Goal: Task Accomplishment & Management: Manage account settings

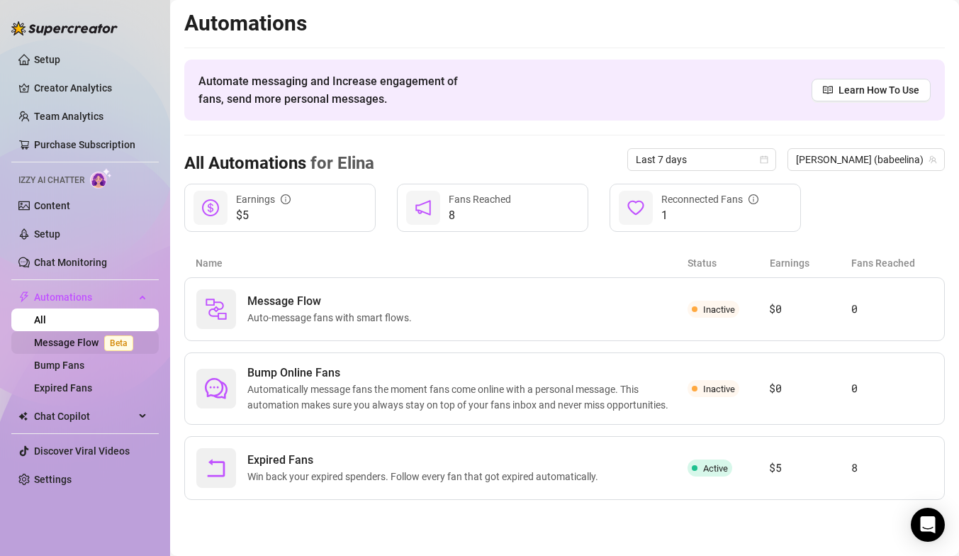
click at [69, 344] on link "Message Flow Beta" at bounding box center [86, 342] width 105 height 11
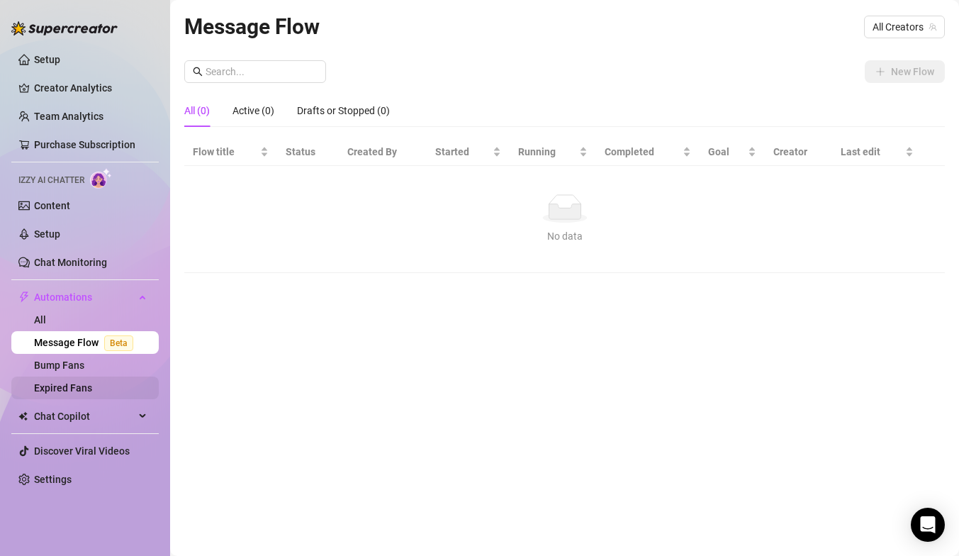
click at [69, 382] on link "Expired Fans" at bounding box center [63, 387] width 58 height 11
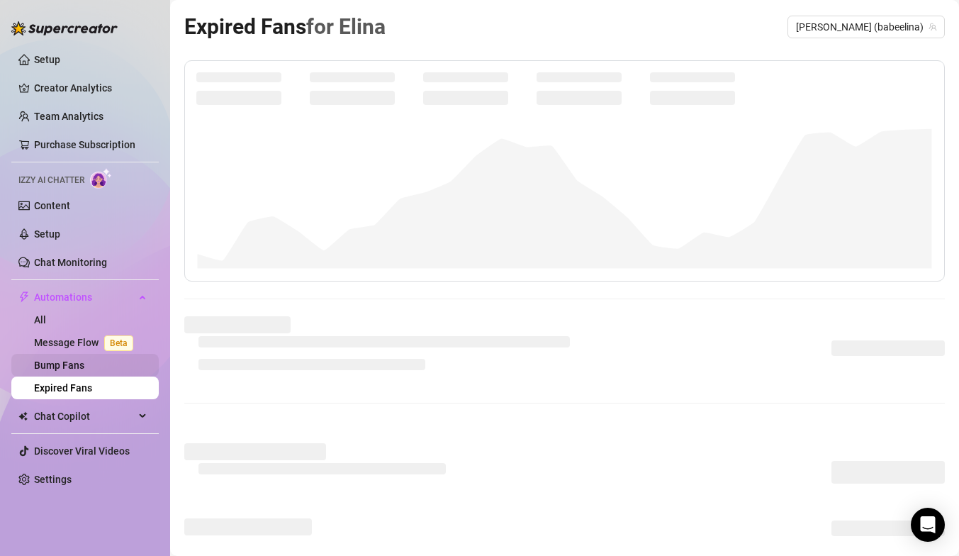
click at [77, 365] on link "Bump Fans" at bounding box center [59, 364] width 50 height 11
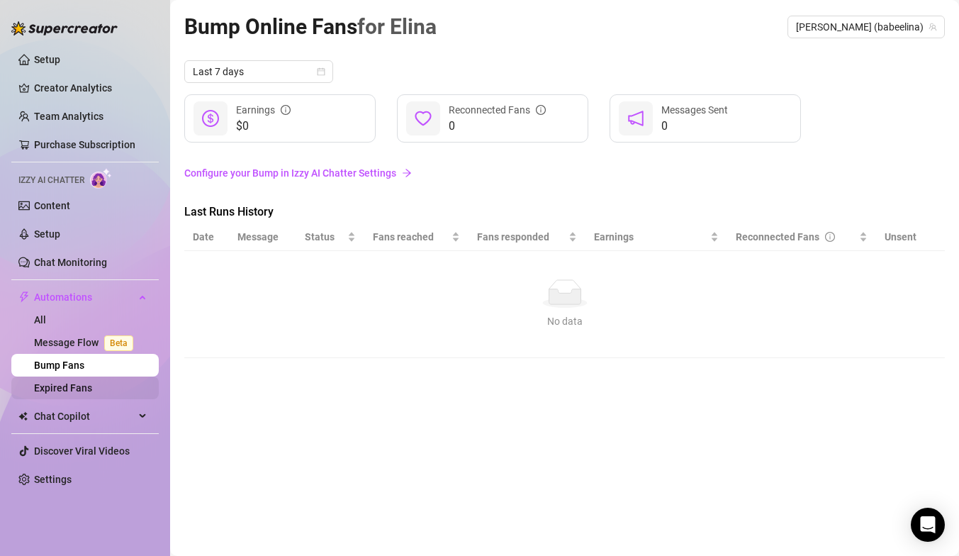
click at [80, 383] on link "Expired Fans" at bounding box center [63, 387] width 58 height 11
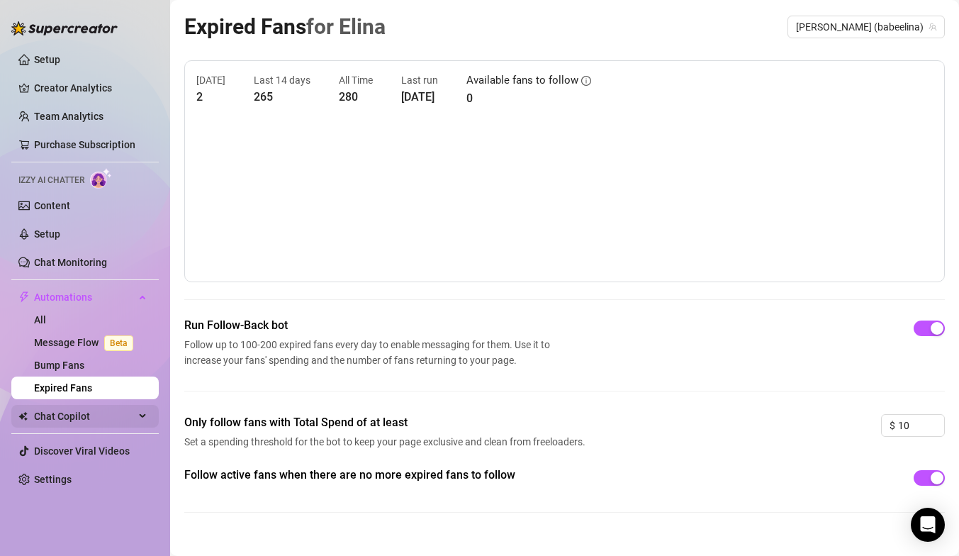
click at [118, 418] on span "Chat Copilot" at bounding box center [84, 416] width 101 height 23
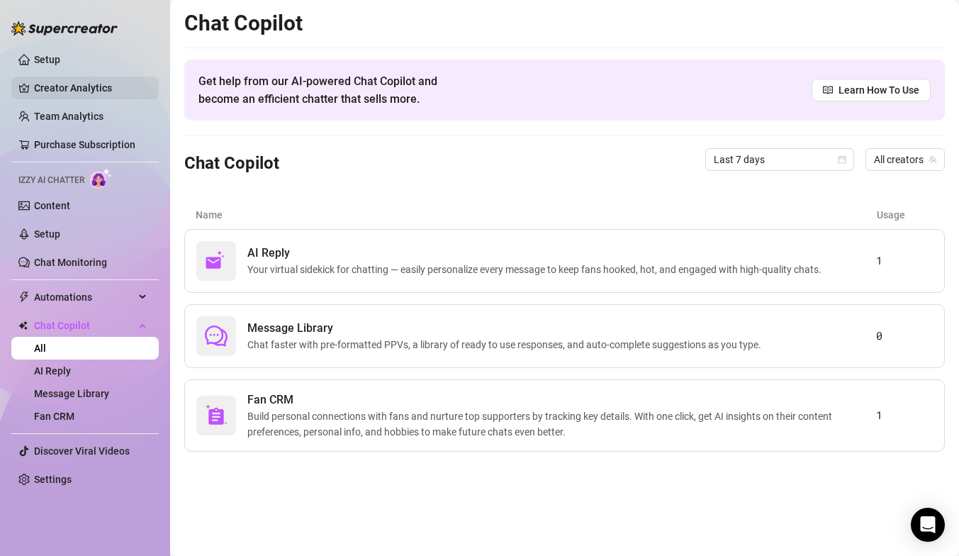
click at [126, 90] on link "Creator Analytics" at bounding box center [90, 88] width 113 height 23
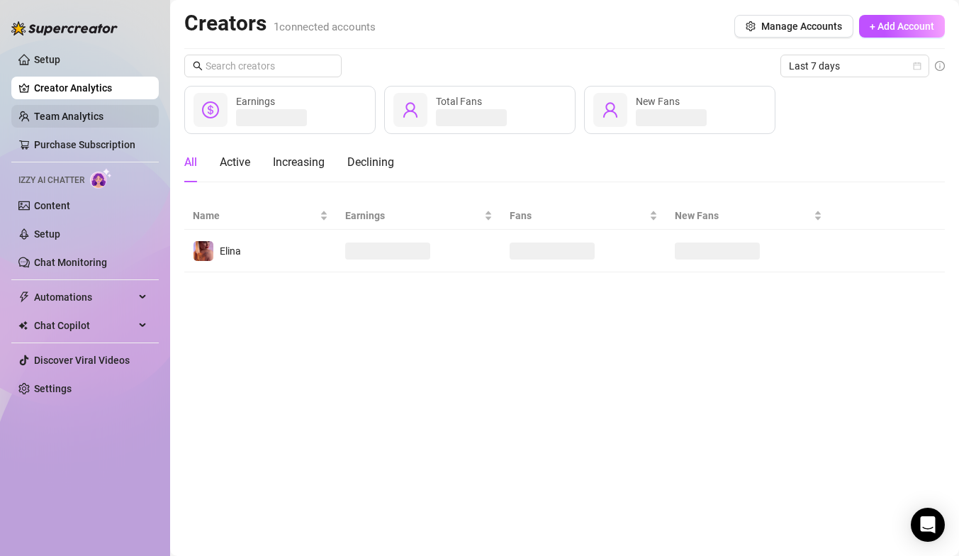
click at [101, 116] on link "Team Analytics" at bounding box center [68, 116] width 69 height 11
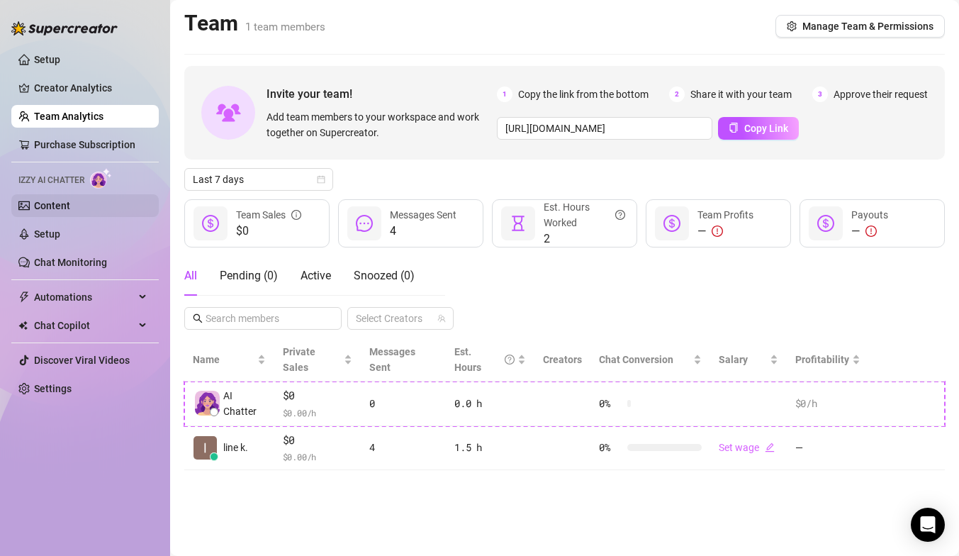
click at [70, 206] on link "Content" at bounding box center [52, 205] width 36 height 11
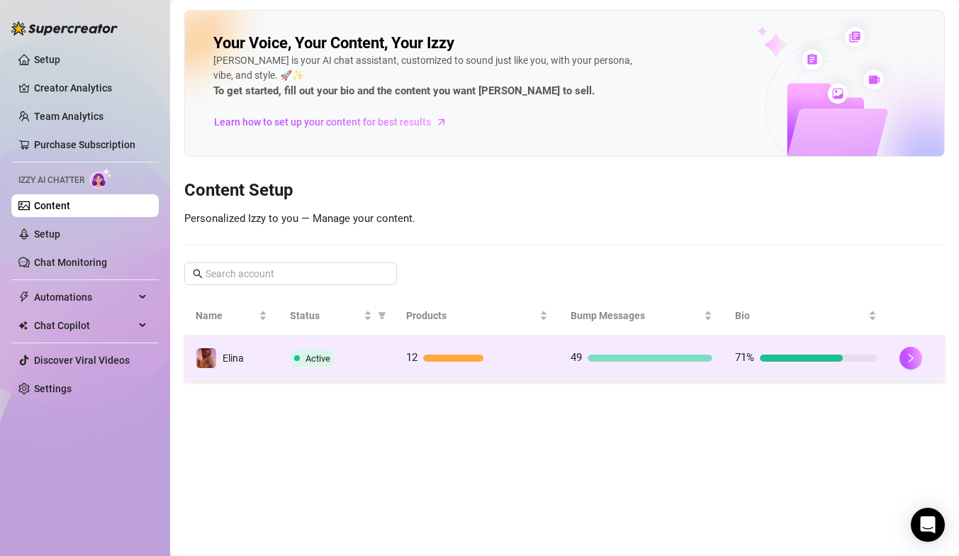
click at [649, 361] on div "49" at bounding box center [641, 357] width 142 height 17
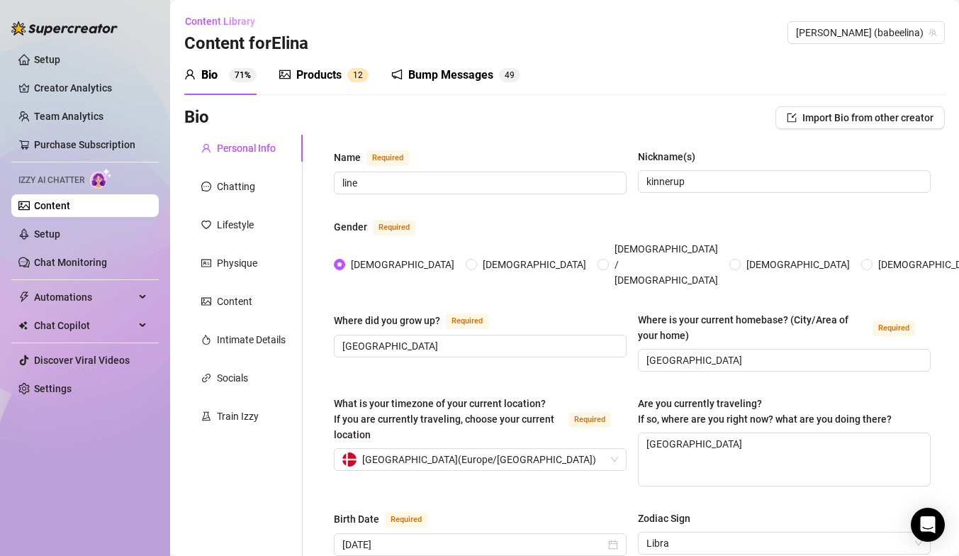
radio input "true"
type input "[DATE]"
click at [453, 71] on div "Bump Messages" at bounding box center [450, 75] width 85 height 17
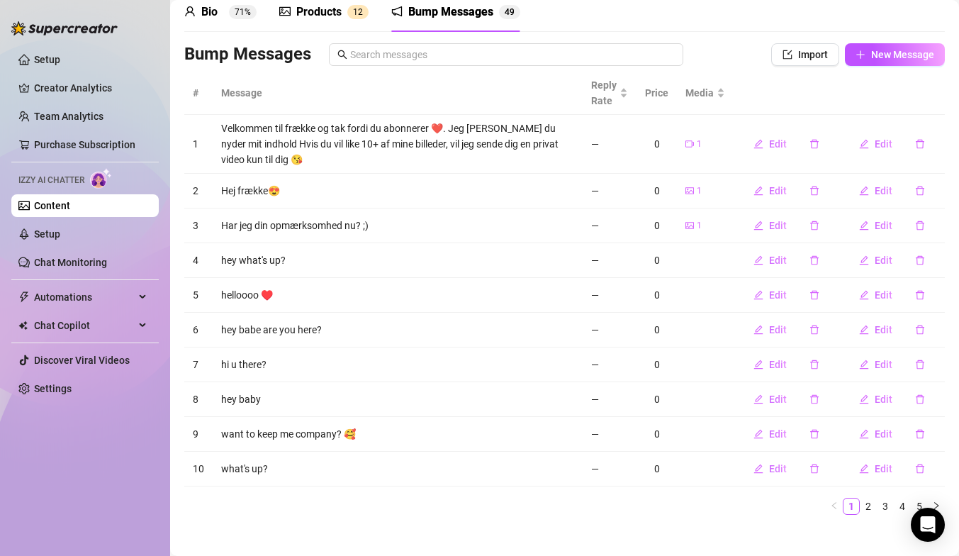
scroll to position [65, 0]
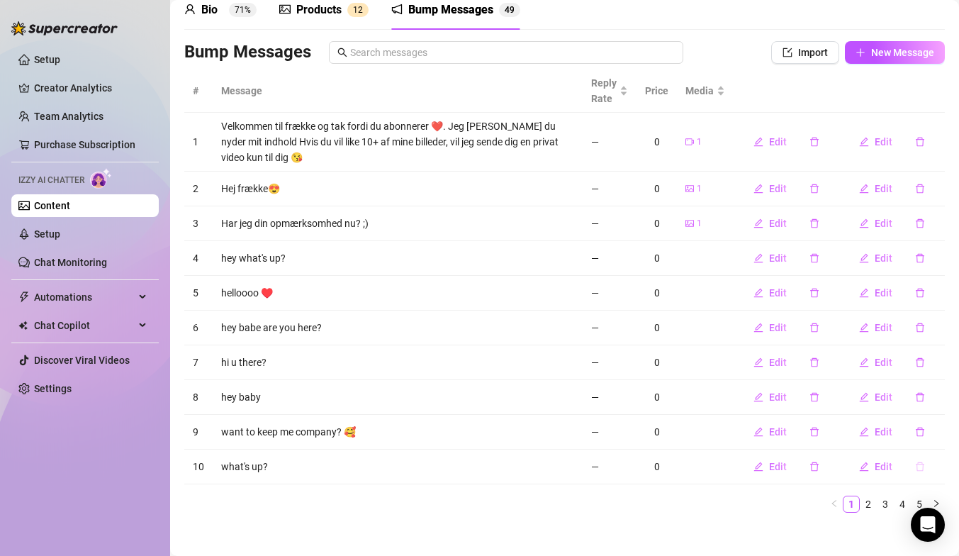
click at [924, 465] on icon "delete" at bounding box center [920, 466] width 10 height 10
click at [942, 426] on span "Yes" at bounding box center [934, 429] width 17 height 11
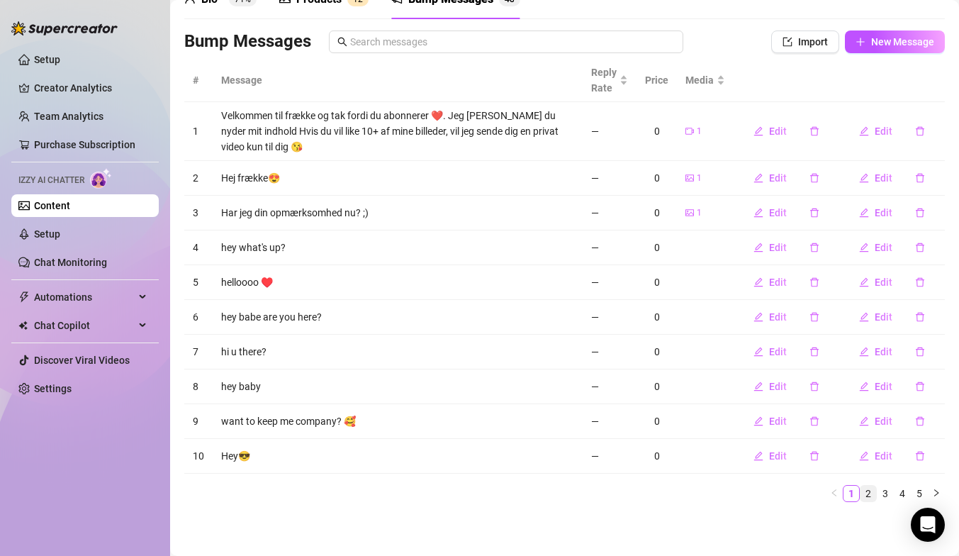
click at [867, 490] on link "2" at bounding box center [868, 493] width 16 height 16
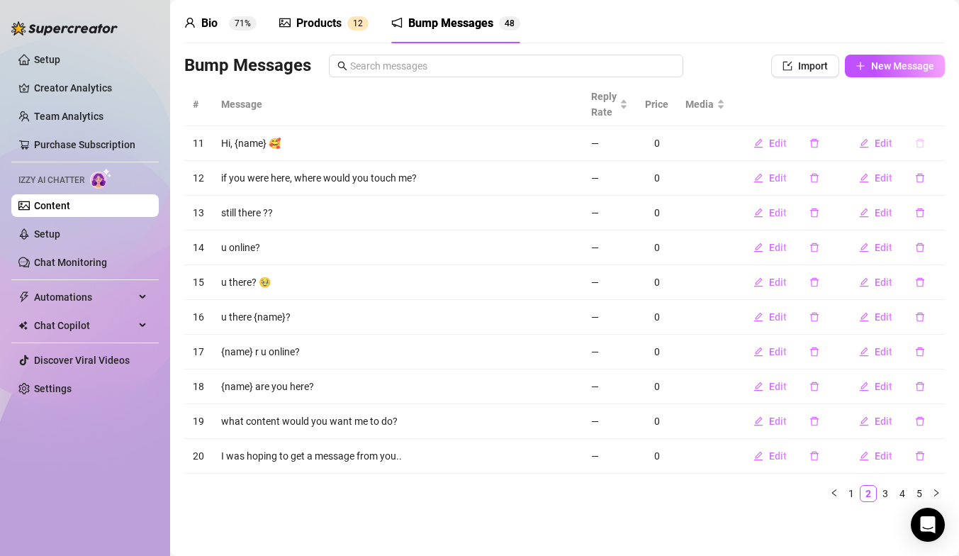
click at [920, 145] on icon "delete" at bounding box center [920, 143] width 10 height 10
click at [938, 109] on span "Yes" at bounding box center [934, 106] width 17 height 11
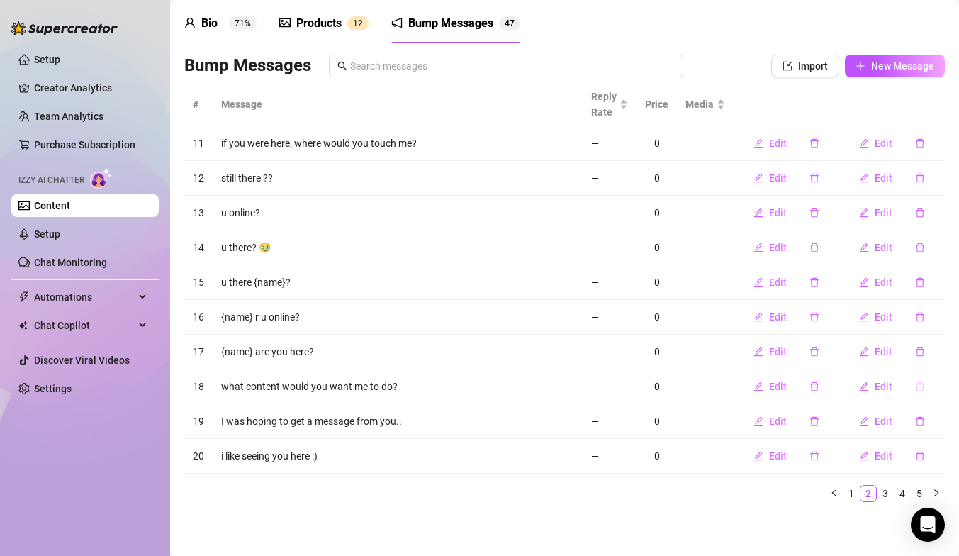
click at [921, 385] on icon "delete" at bounding box center [920, 386] width 10 height 10
click at [940, 348] on span "Yes" at bounding box center [934, 349] width 17 height 11
click at [885, 497] on link "3" at bounding box center [885, 493] width 16 height 16
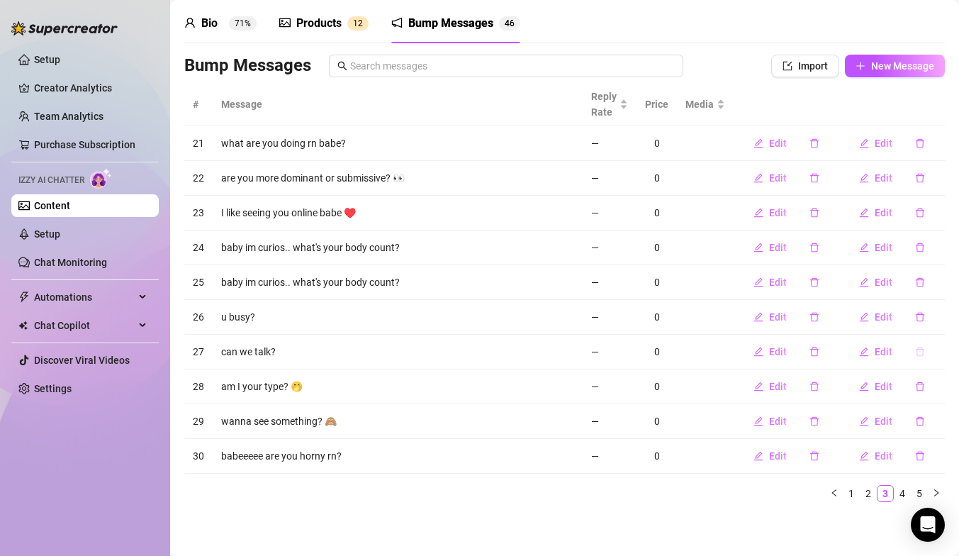
click at [922, 350] on icon "delete" at bounding box center [920, 352] width 10 height 10
click at [937, 317] on span "Yes" at bounding box center [934, 314] width 17 height 11
click at [918, 460] on button "button" at bounding box center [920, 455] width 33 height 23
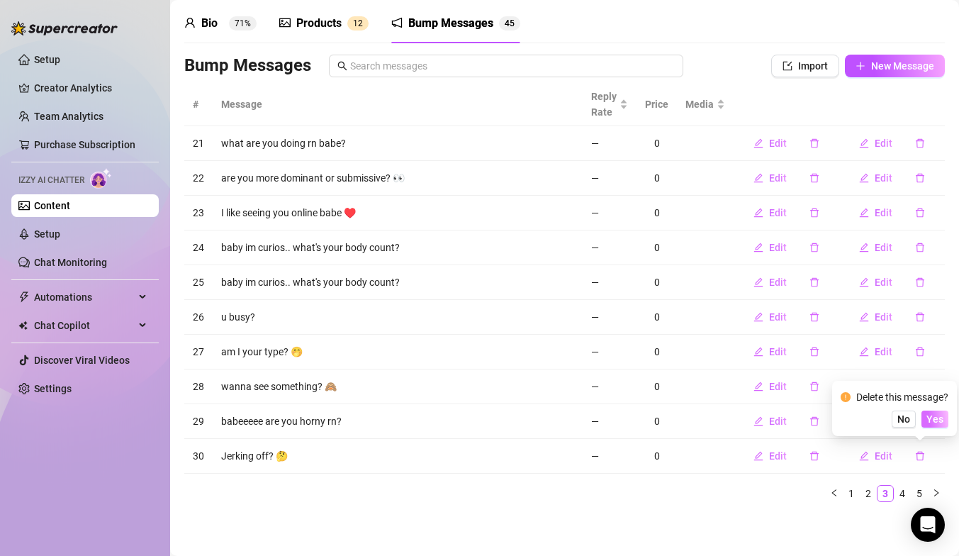
click at [938, 415] on span "Yes" at bounding box center [934, 418] width 17 height 11
click at [921, 142] on icon "delete" at bounding box center [920, 143] width 10 height 10
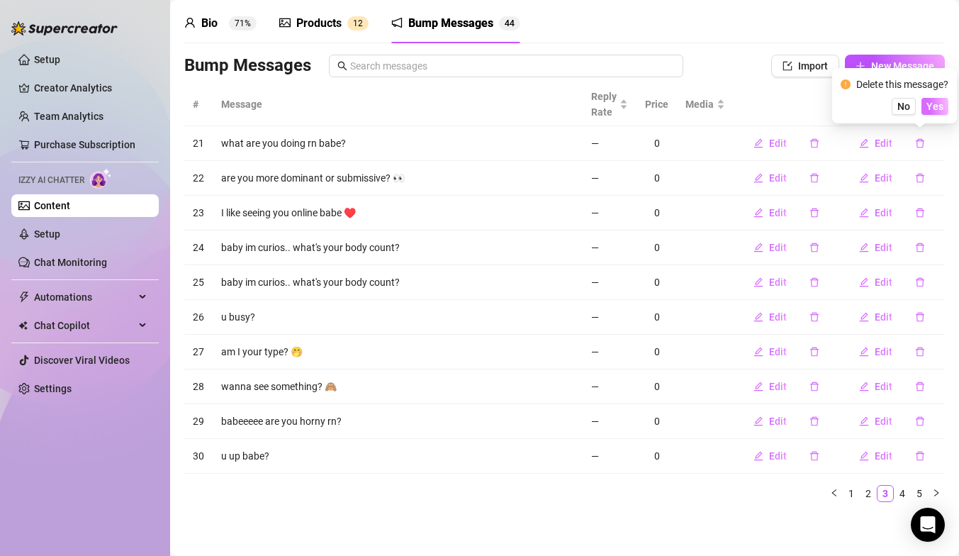
click at [934, 104] on span "Yes" at bounding box center [934, 106] width 17 height 11
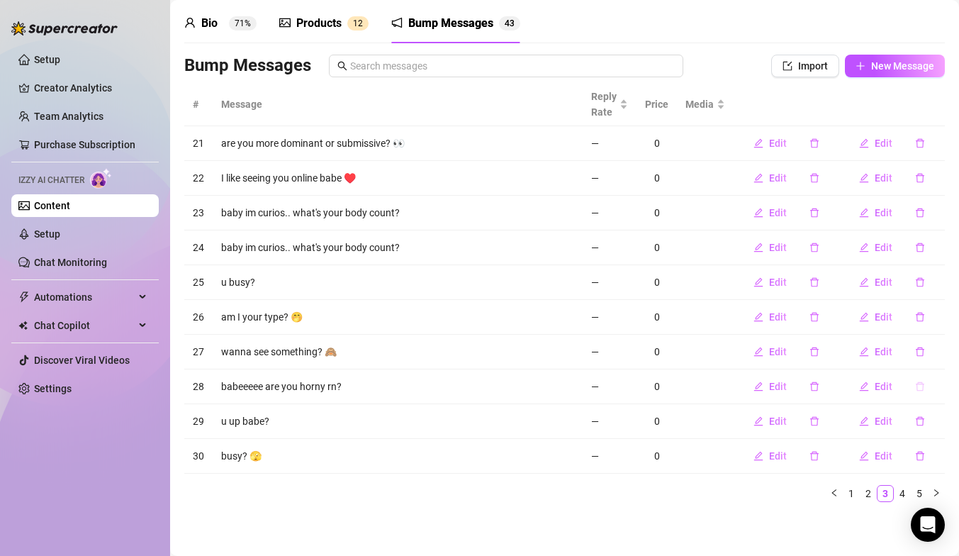
click at [916, 388] on icon "delete" at bounding box center [920, 386] width 10 height 10
click at [942, 346] on span "Yes" at bounding box center [934, 349] width 17 height 11
click at [906, 491] on link "4" at bounding box center [902, 493] width 16 height 16
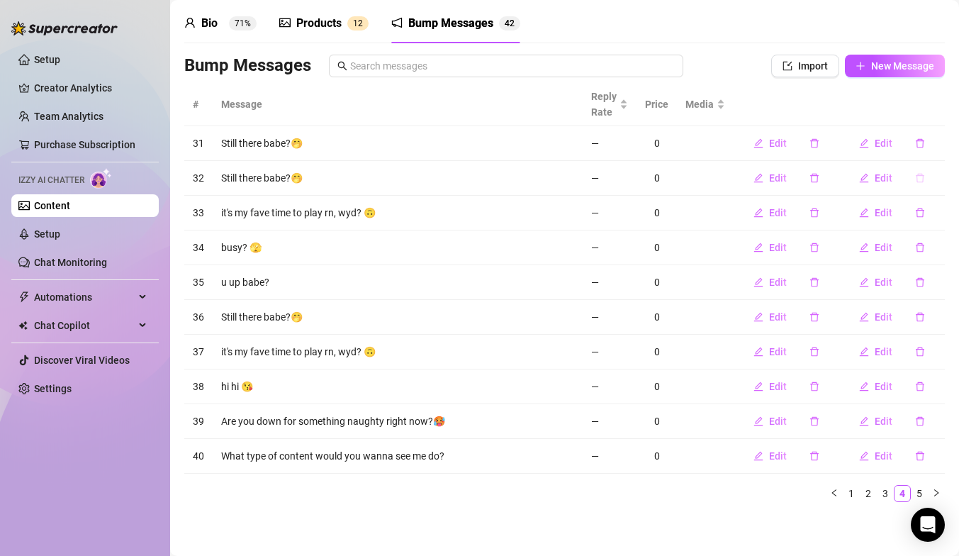
click at [921, 174] on icon "delete" at bounding box center [920, 178] width 9 height 9
click at [936, 139] on span "Yes" at bounding box center [934, 140] width 17 height 11
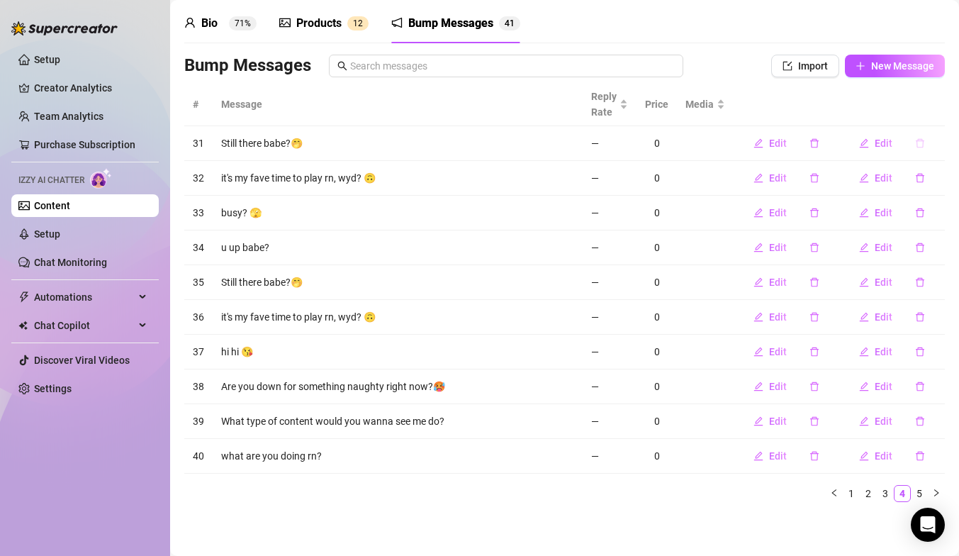
click at [923, 142] on icon "delete" at bounding box center [920, 143] width 9 height 9
click at [938, 111] on span "Yes" at bounding box center [934, 106] width 17 height 11
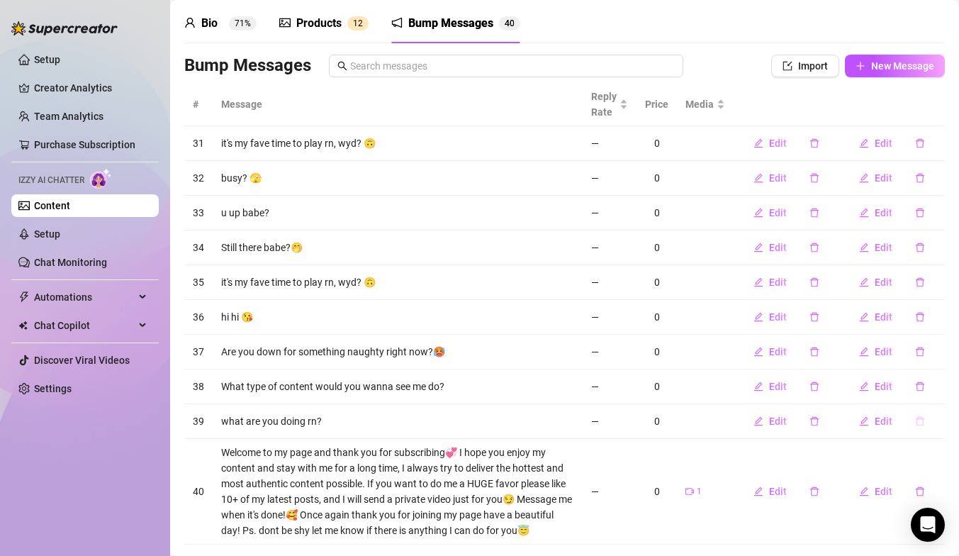
click at [919, 420] on icon "delete" at bounding box center [920, 421] width 10 height 10
click at [941, 383] on span "Yes" at bounding box center [934, 383] width 17 height 11
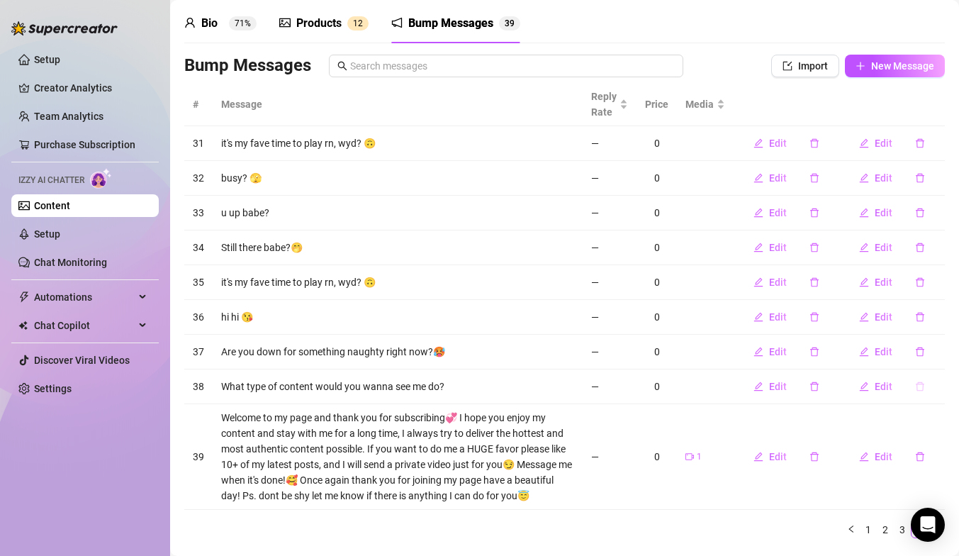
click at [921, 381] on icon "delete" at bounding box center [920, 386] width 10 height 10
click at [940, 354] on span "Yes" at bounding box center [934, 349] width 17 height 11
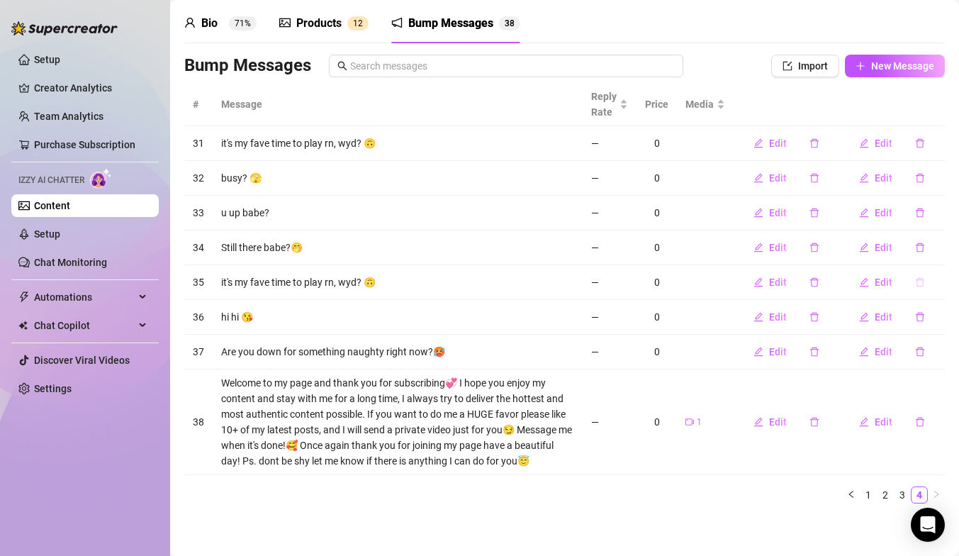
click at [924, 282] on icon "delete" at bounding box center [920, 282] width 10 height 10
click at [943, 249] on span "Yes" at bounding box center [934, 245] width 17 height 11
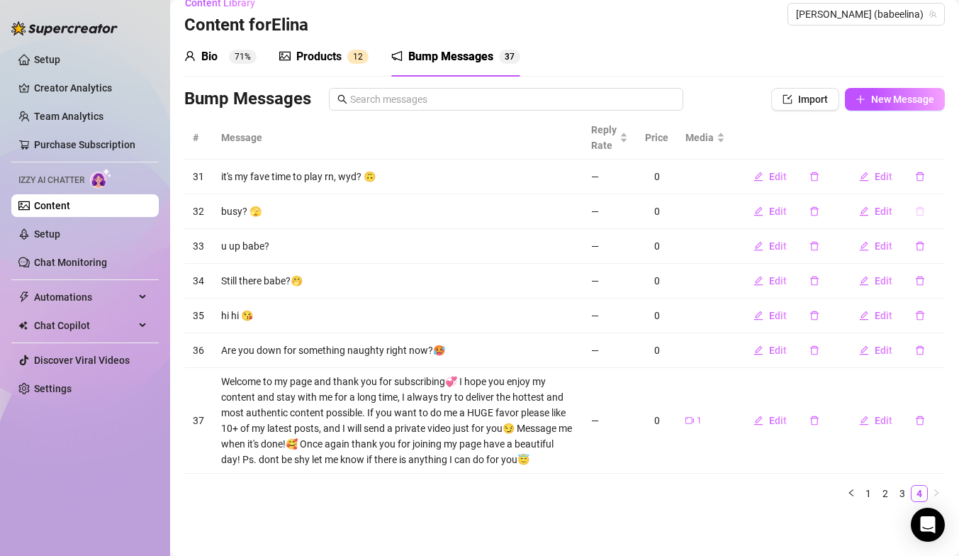
click at [925, 215] on button "button" at bounding box center [920, 211] width 33 height 23
click at [935, 180] on button "Yes" at bounding box center [934, 174] width 27 height 17
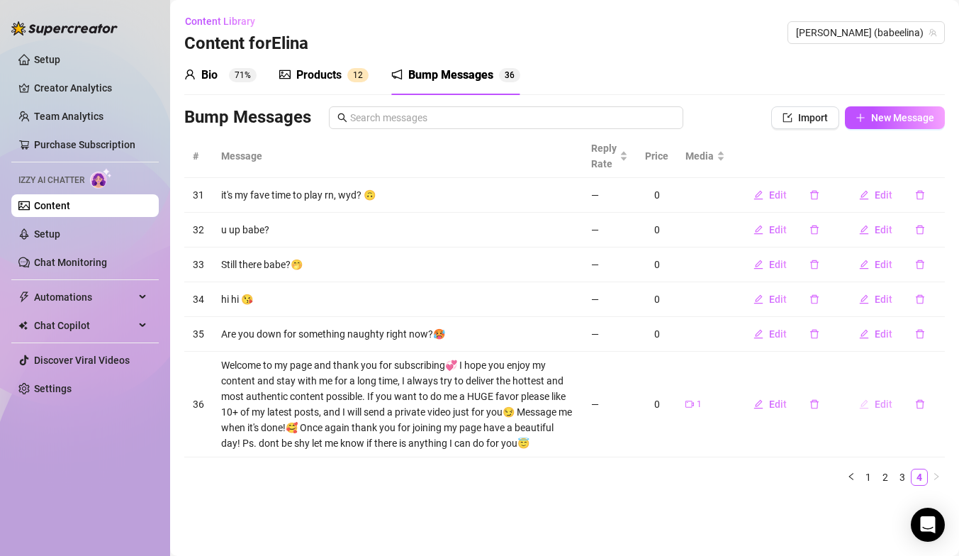
scroll to position [0, 0]
click at [924, 263] on icon "delete" at bounding box center [920, 264] width 10 height 10
click at [939, 226] on span "Yes" at bounding box center [934, 227] width 17 height 11
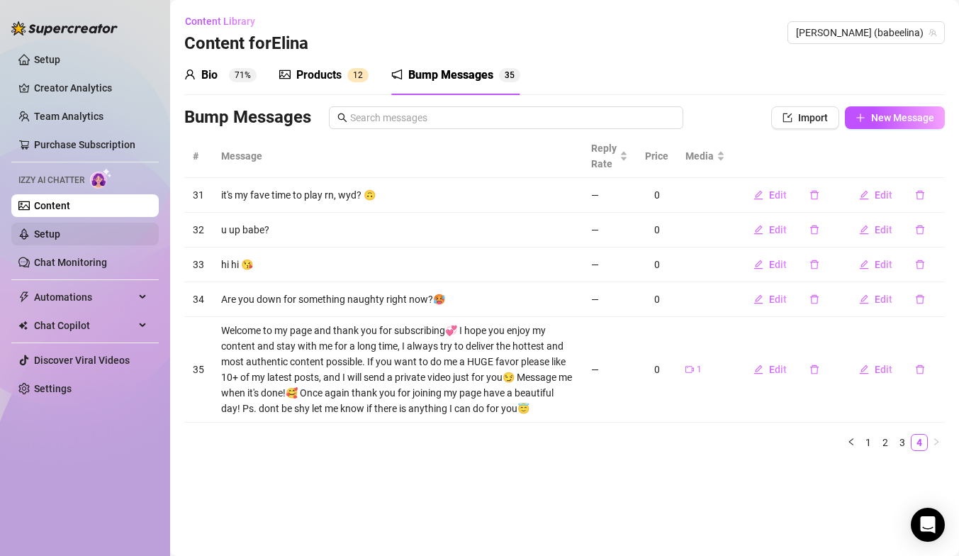
click at [60, 228] on link "Setup" at bounding box center [47, 233] width 26 height 11
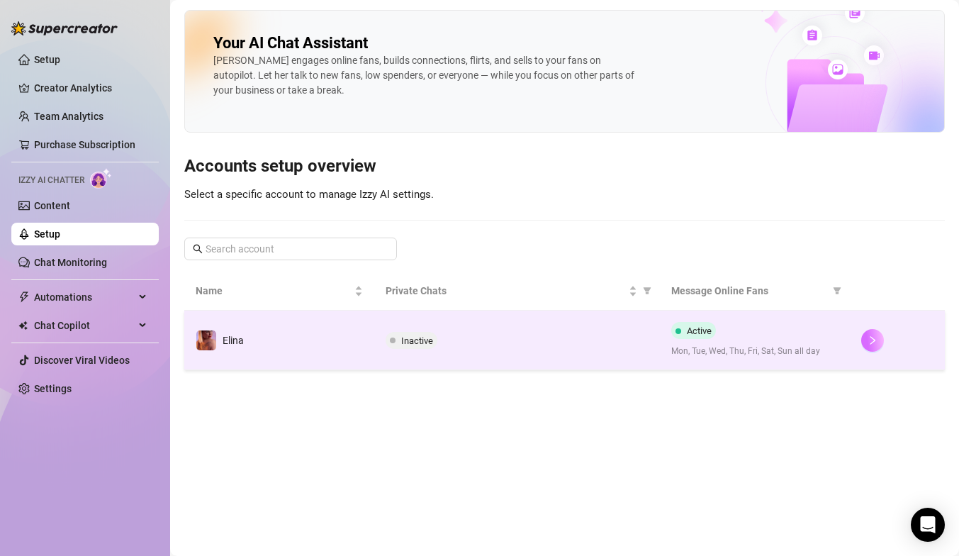
click at [875, 345] on button "button" at bounding box center [872, 340] width 23 height 23
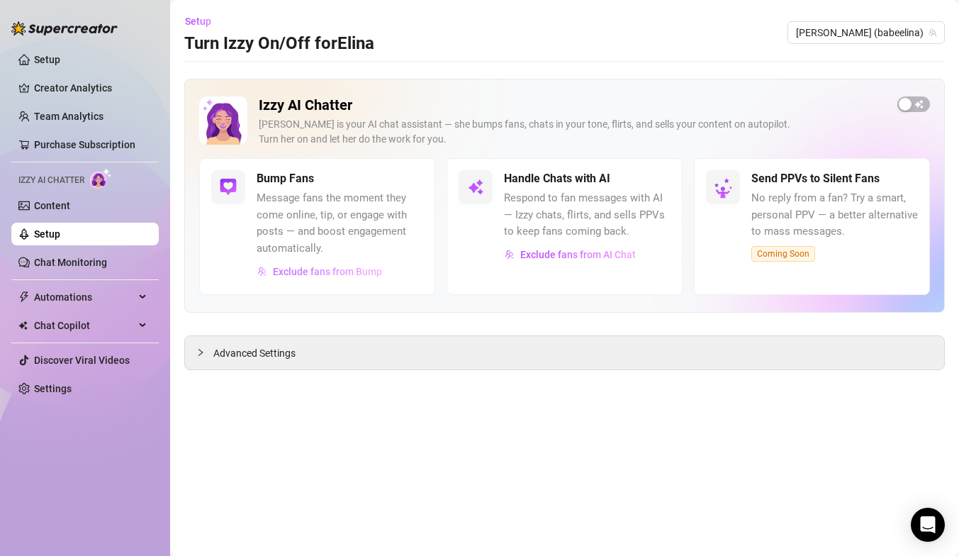
click at [310, 270] on span "Exclude fans from Bump" at bounding box center [327, 271] width 109 height 11
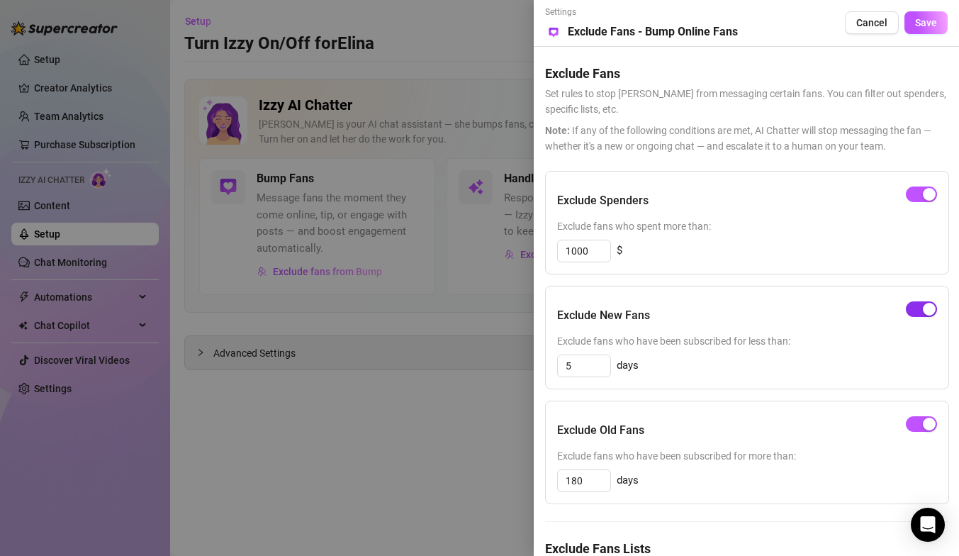
click at [929, 309] on div "button" at bounding box center [929, 309] width 13 height 13
click at [404, 434] on div at bounding box center [479, 278] width 959 height 556
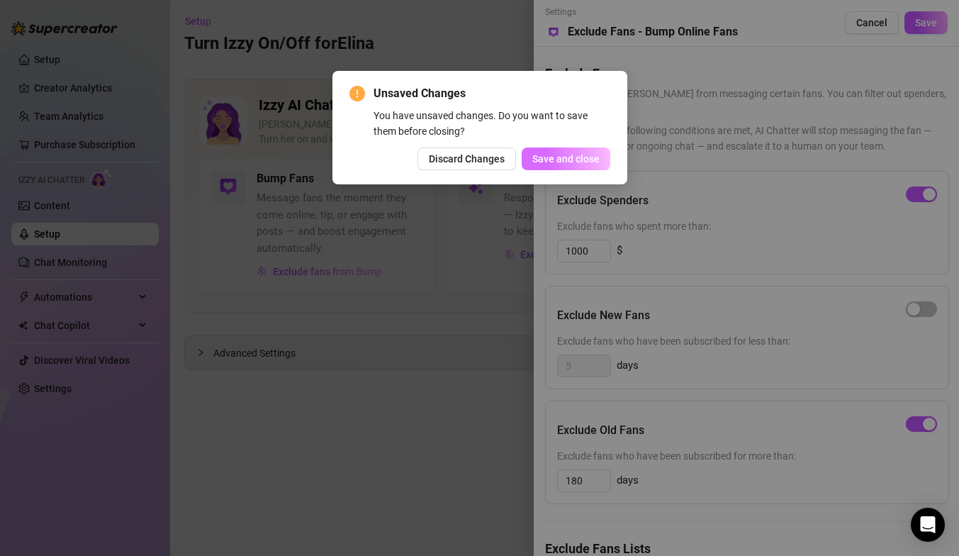
click at [582, 154] on span "Save and close" at bounding box center [565, 158] width 67 height 11
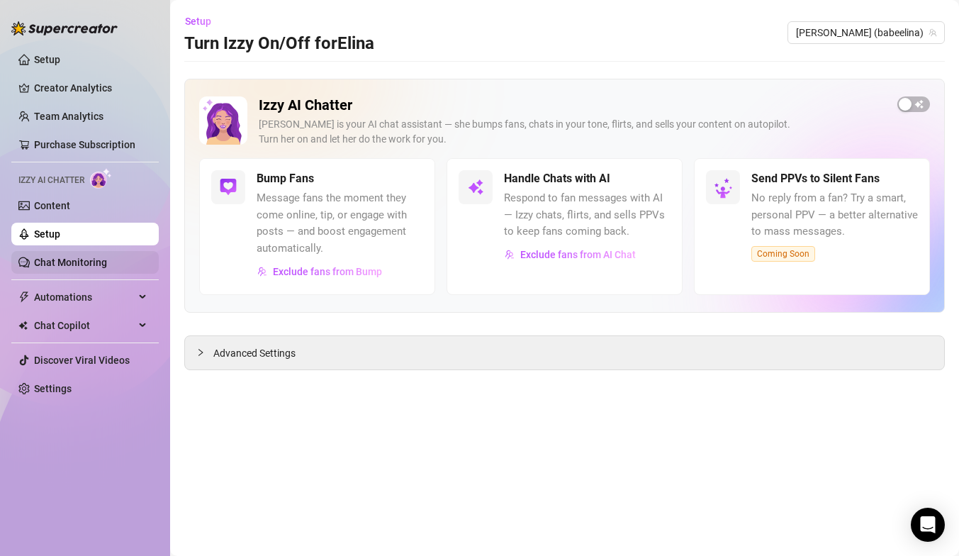
click at [102, 268] on link "Chat Monitoring" at bounding box center [70, 262] width 73 height 11
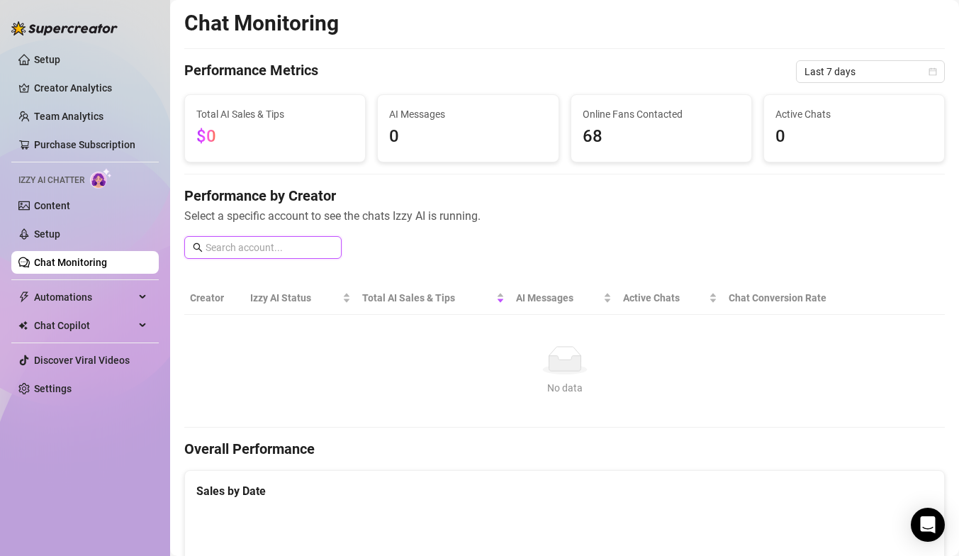
click at [314, 241] on input "text" at bounding box center [270, 248] width 128 height 16
click at [131, 303] on span "Automations" at bounding box center [84, 297] width 101 height 23
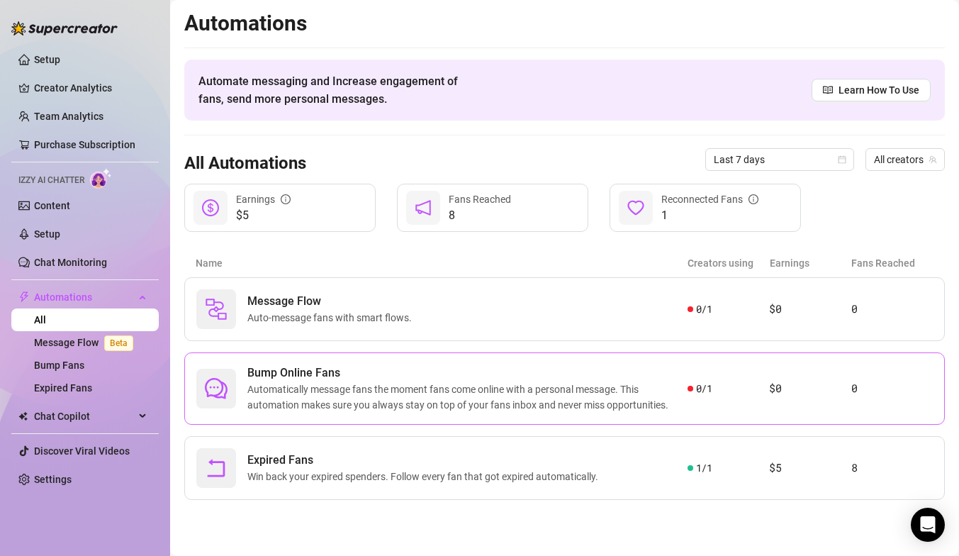
click at [357, 382] on span "Automatically message fans the moment fans come online with a personal message.…" at bounding box center [467, 396] width 440 height 31
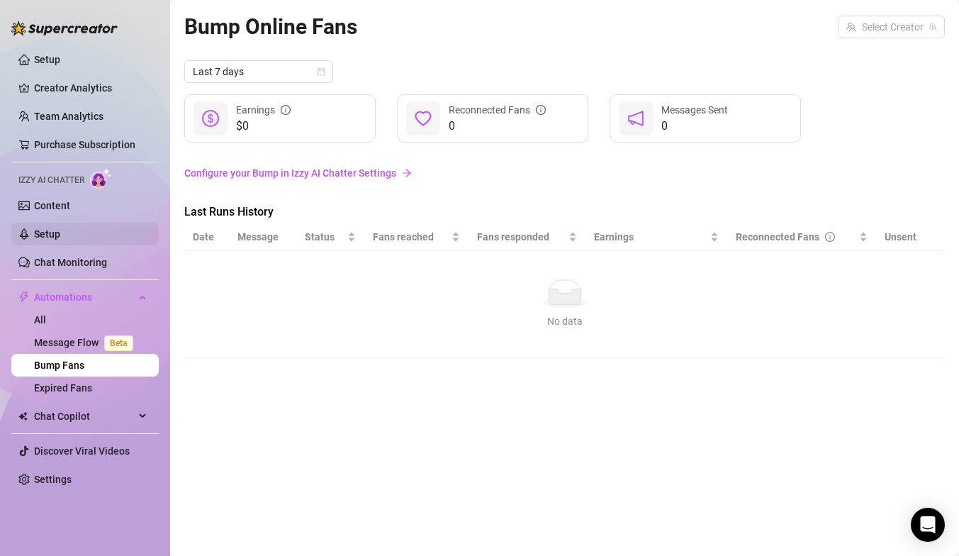
click at [60, 234] on link "Setup" at bounding box center [47, 233] width 26 height 11
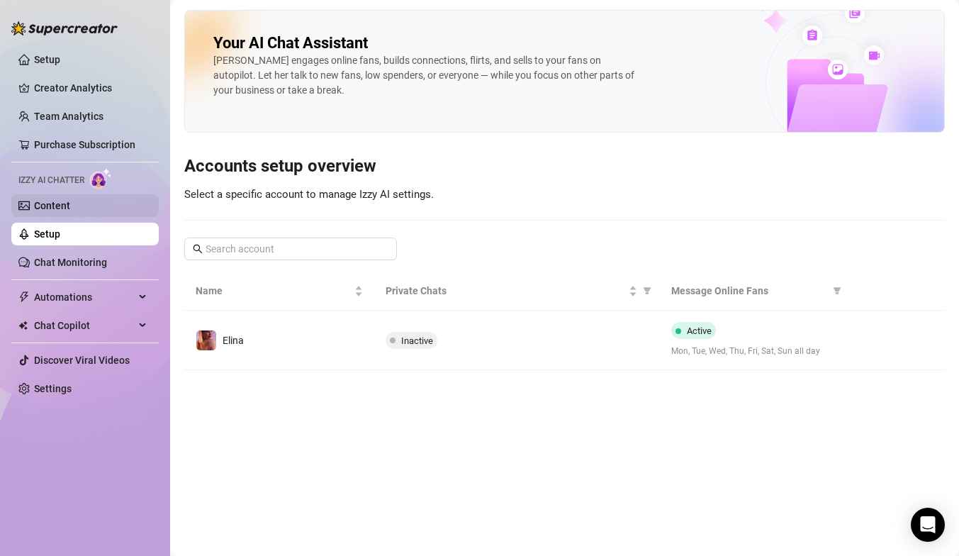
click at [70, 211] on link "Content" at bounding box center [52, 205] width 36 height 11
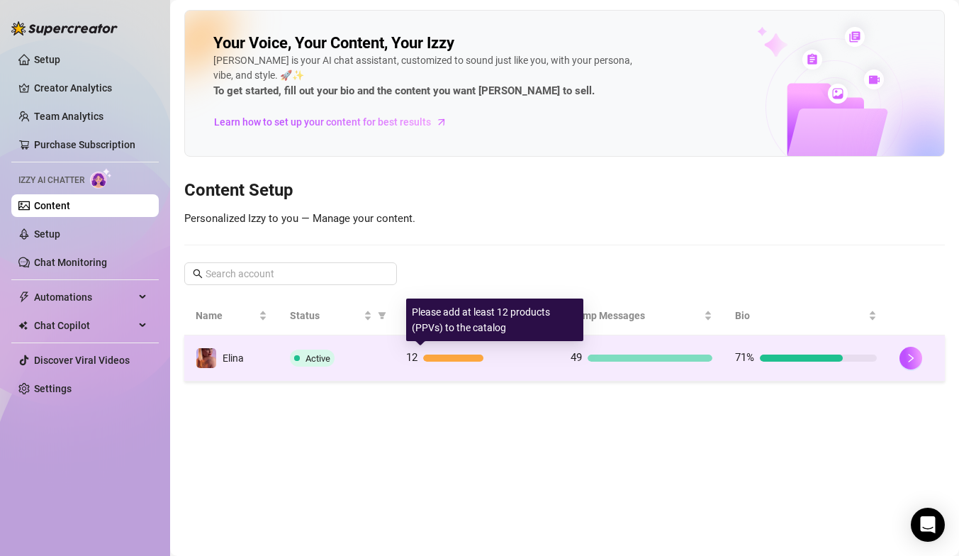
click at [434, 350] on div "12" at bounding box center [477, 357] width 142 height 17
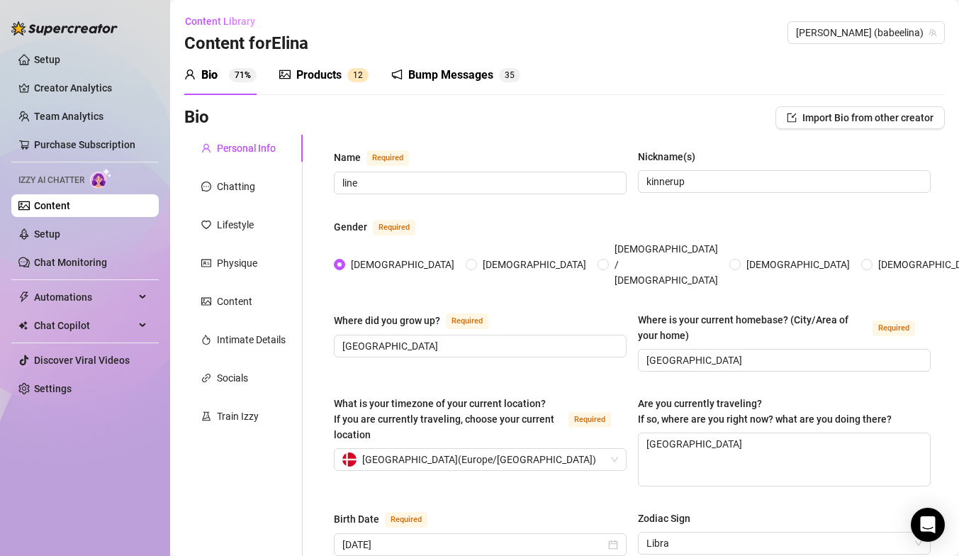
click at [330, 74] on div "Products" at bounding box center [318, 75] width 45 height 17
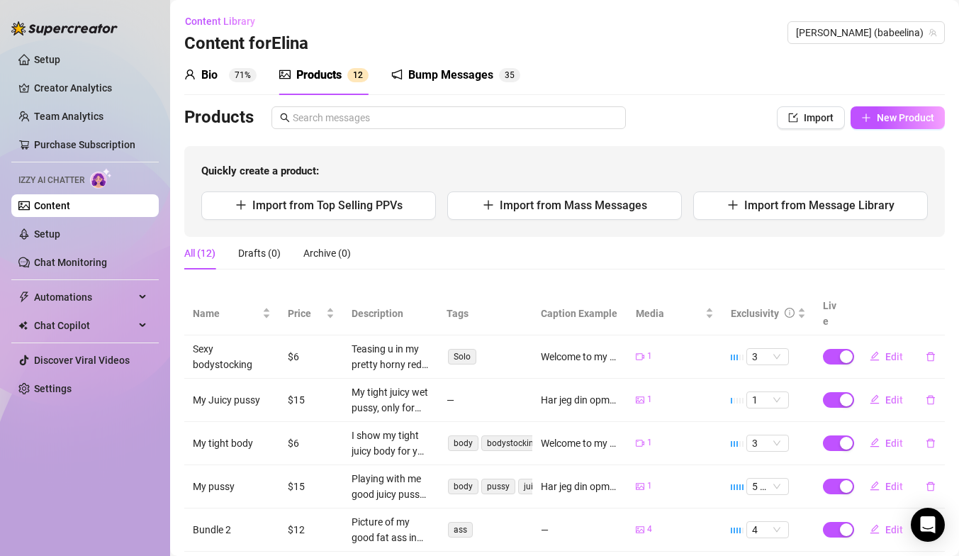
click at [456, 82] on div "Bump Messages" at bounding box center [450, 75] width 85 height 17
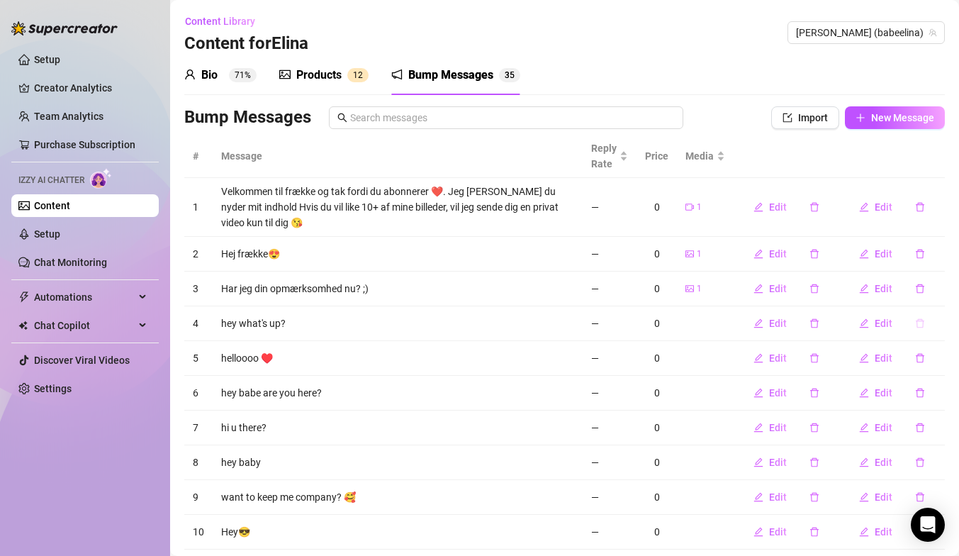
click at [919, 325] on icon "delete" at bounding box center [920, 323] width 10 height 10
click at [948, 289] on button "Yes" at bounding box center [934, 286] width 27 height 17
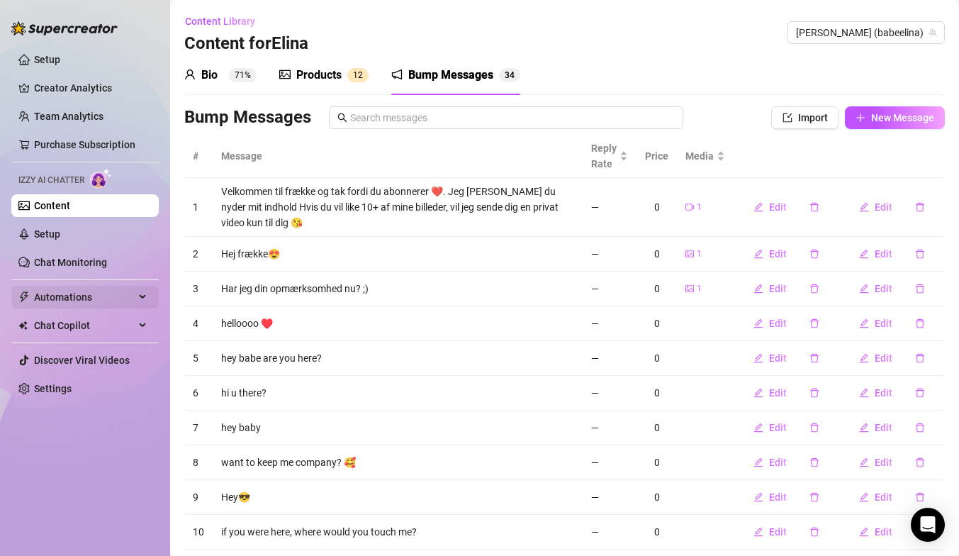
click at [101, 300] on span "Automations" at bounding box center [84, 297] width 101 height 23
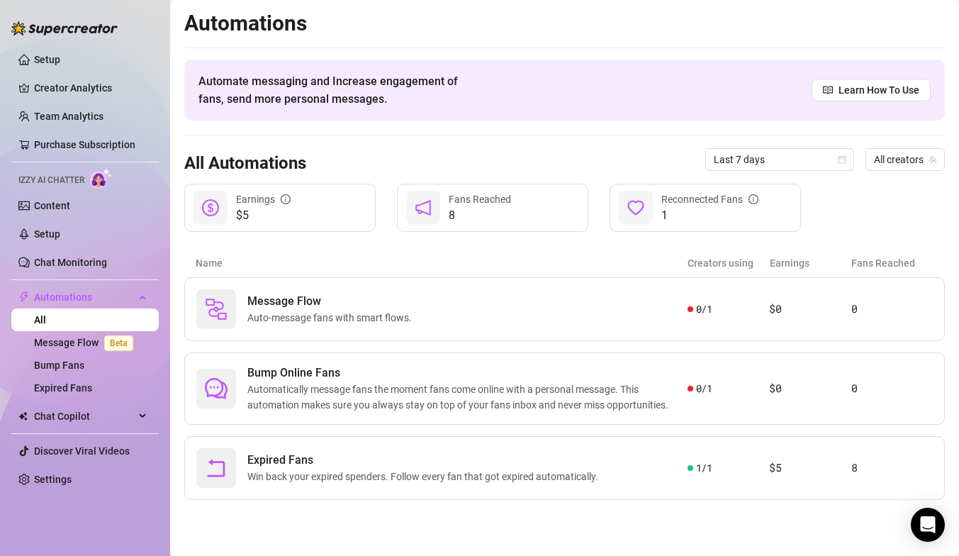
click at [111, 157] on ul "Setup Creator Analytics Team Analytics Purchase Subscription Izzy AI Chatter Co…" at bounding box center [84, 270] width 147 height 454
click at [111, 150] on link "Purchase Subscription" at bounding box center [84, 144] width 101 height 11
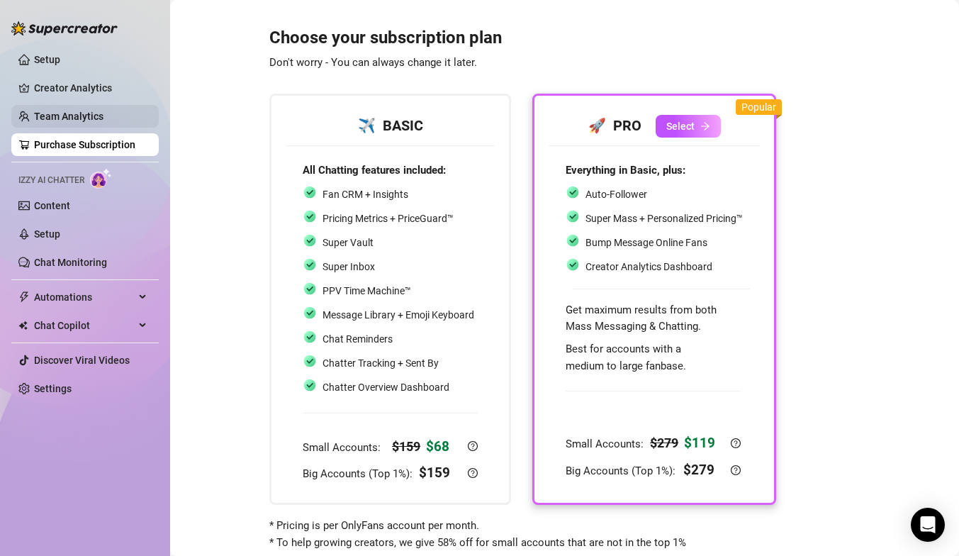
click at [99, 111] on link "Team Analytics" at bounding box center [68, 116] width 69 height 11
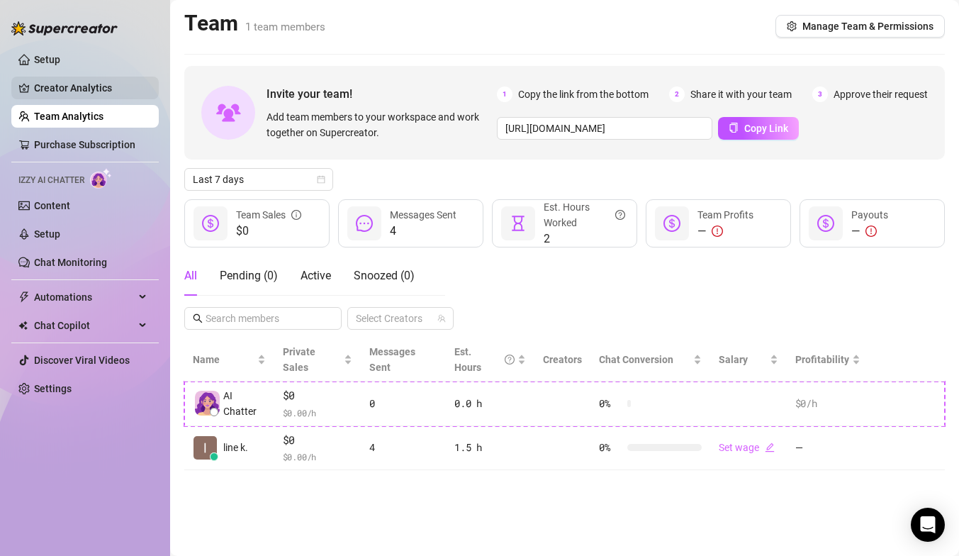
click at [103, 94] on link "Creator Analytics" at bounding box center [90, 88] width 113 height 23
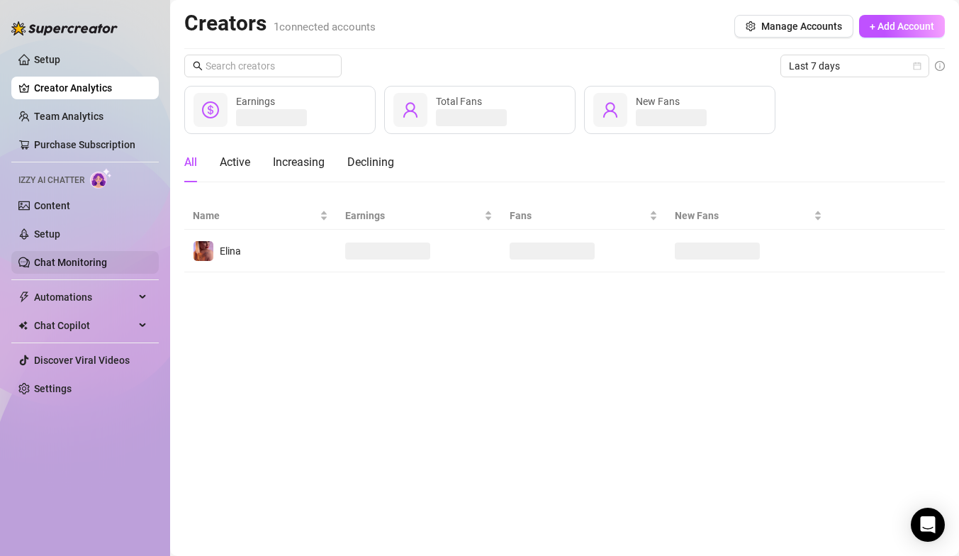
click at [93, 266] on link "Chat Monitoring" at bounding box center [70, 262] width 73 height 11
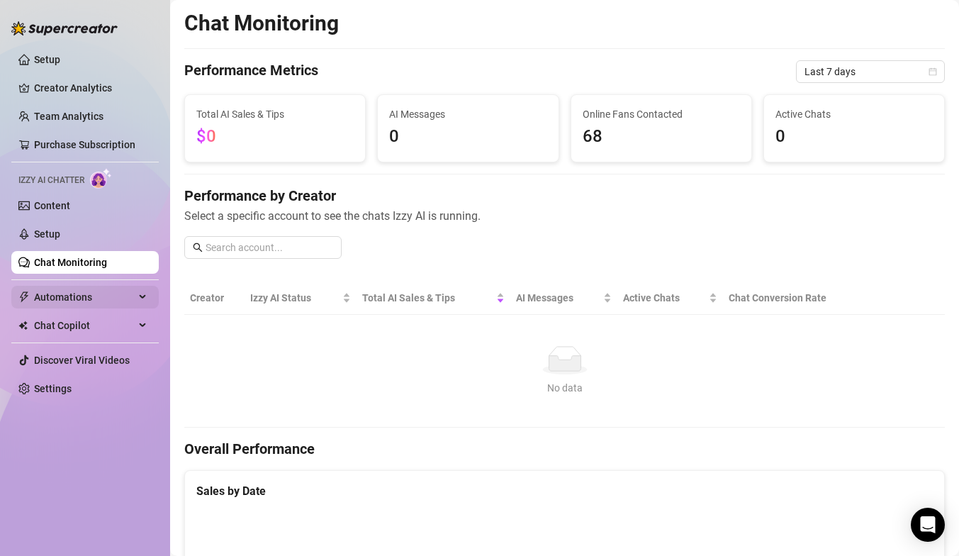
click at [86, 298] on span "Automations" at bounding box center [84, 297] width 101 height 23
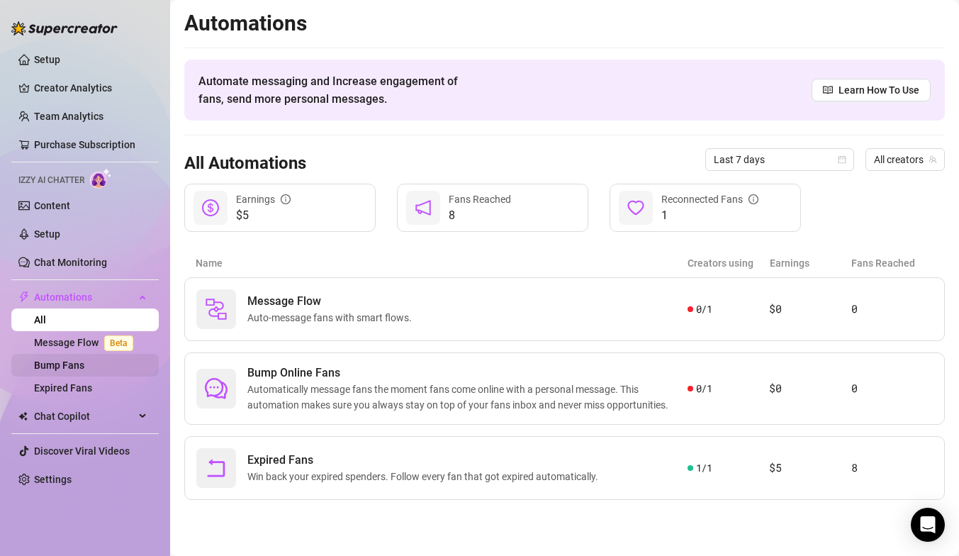
click at [84, 366] on link "Bump Fans" at bounding box center [59, 364] width 50 height 11
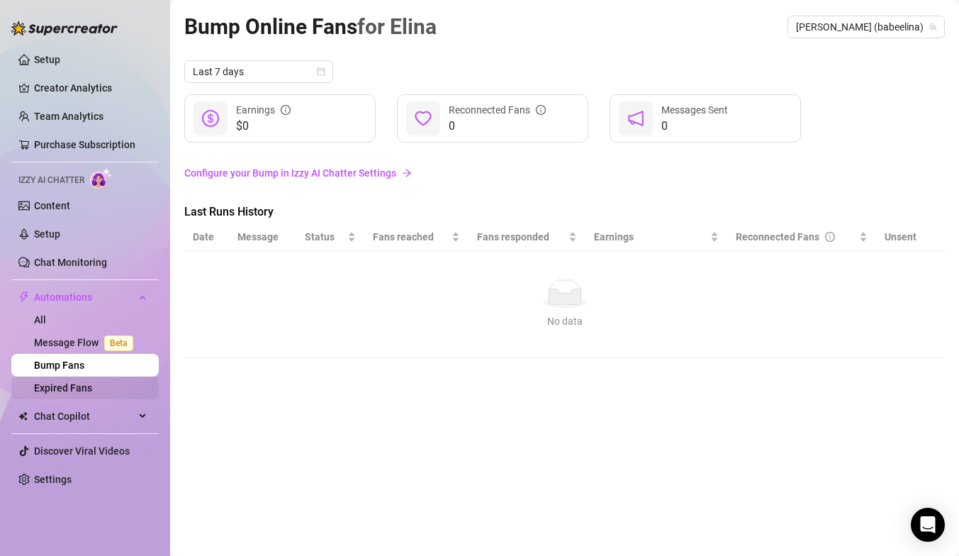
click at [85, 382] on link "Expired Fans" at bounding box center [63, 387] width 58 height 11
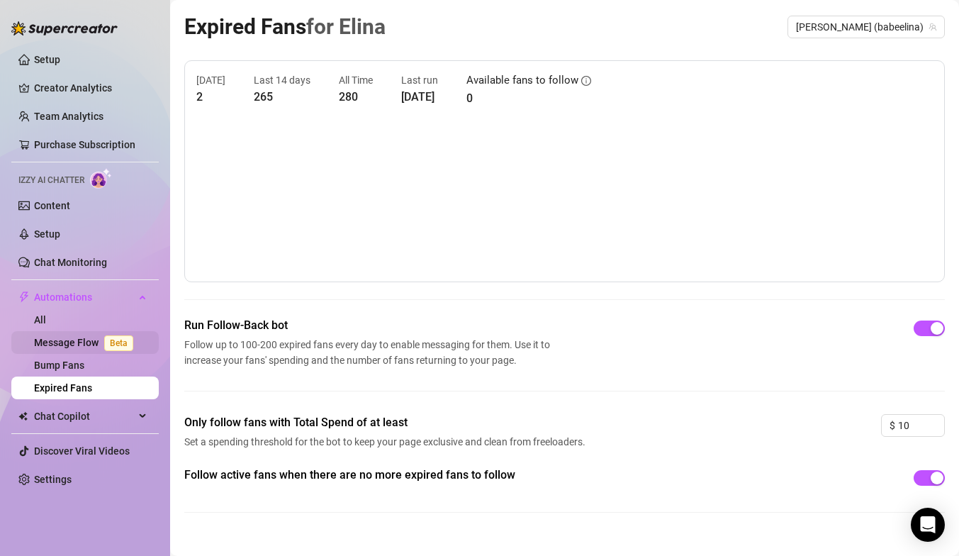
click at [77, 343] on link "Message Flow Beta" at bounding box center [86, 342] width 105 height 11
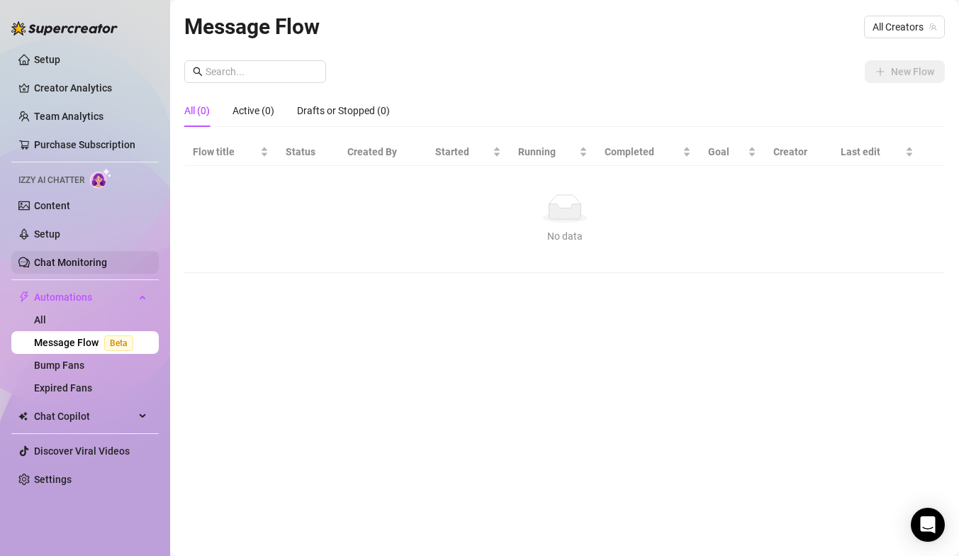
click at [52, 268] on link "Chat Monitoring" at bounding box center [70, 262] width 73 height 11
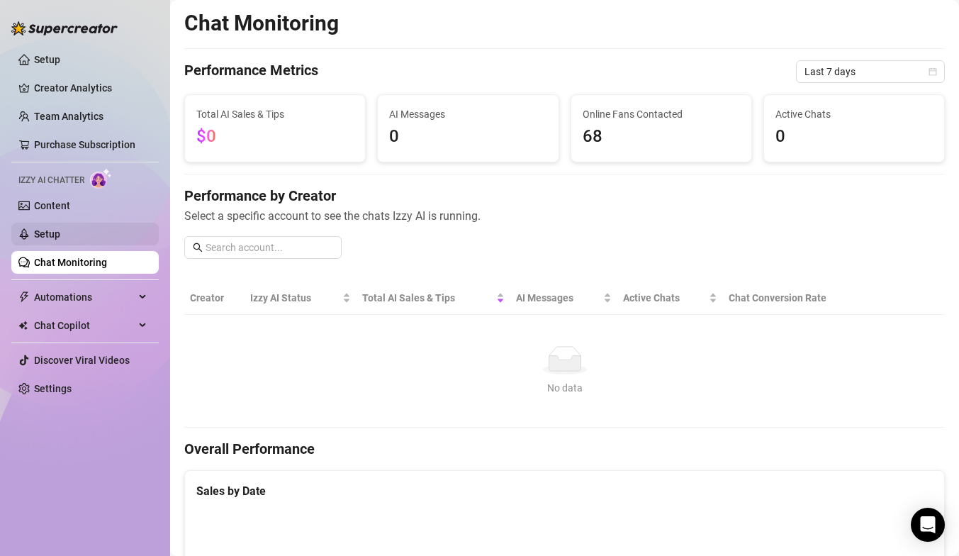
click at [60, 230] on link "Setup" at bounding box center [47, 233] width 26 height 11
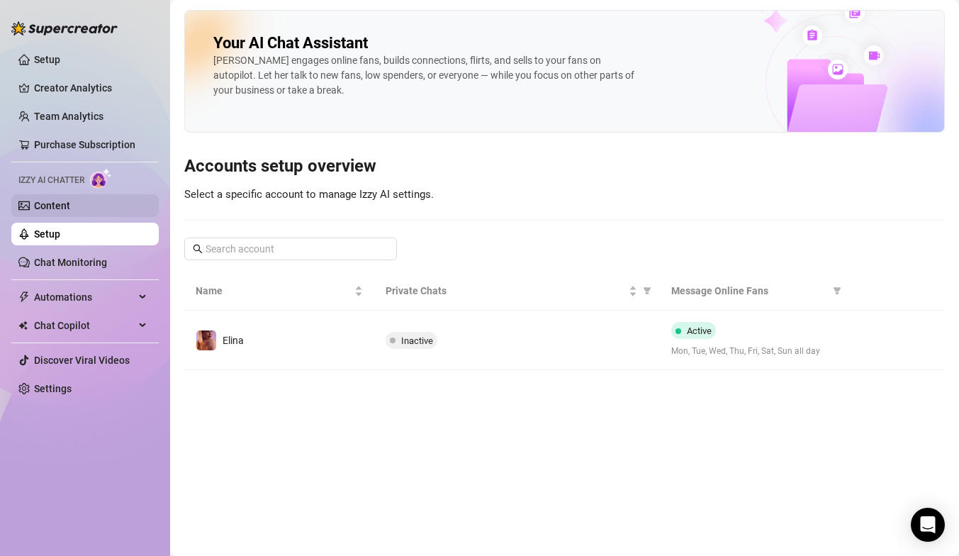
click at [70, 201] on link "Content" at bounding box center [52, 205] width 36 height 11
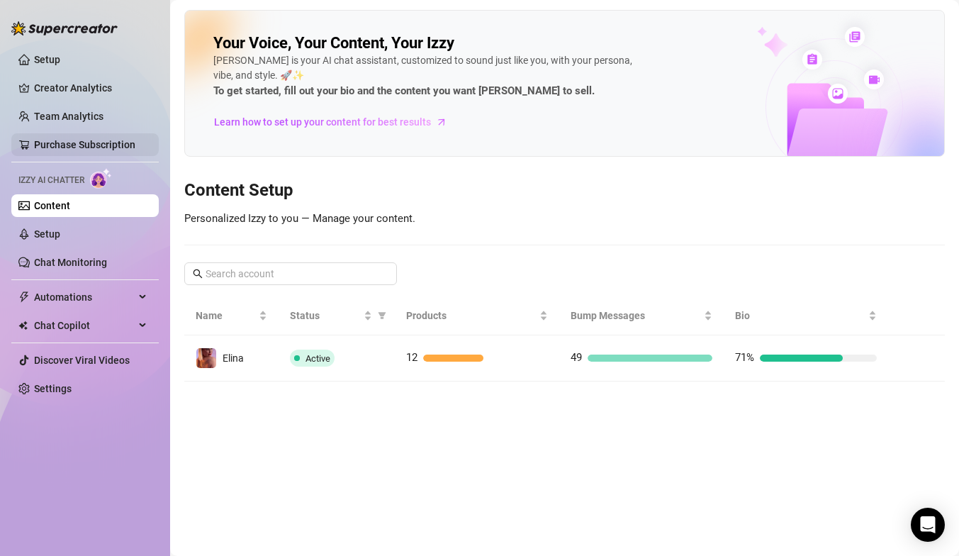
click at [57, 139] on link "Purchase Subscription" at bounding box center [84, 144] width 101 height 11
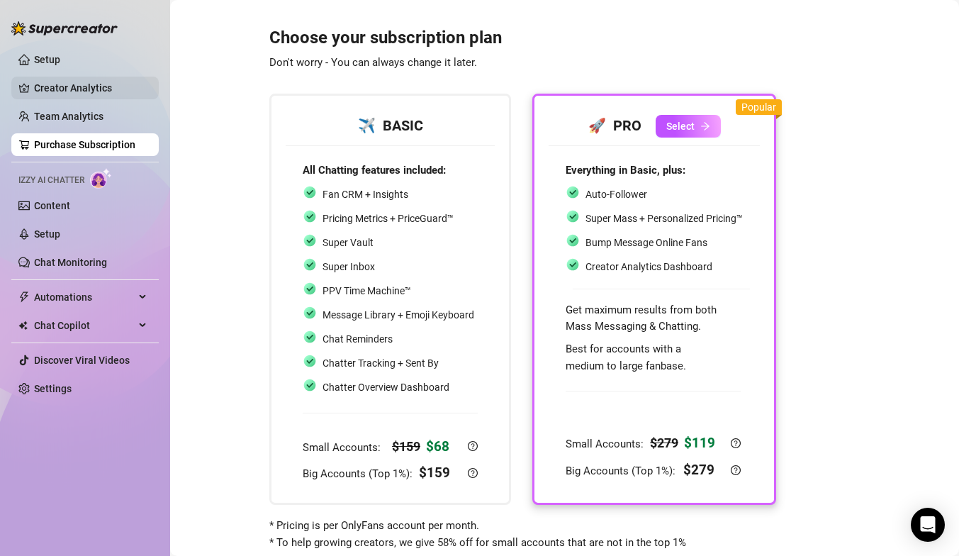
click at [52, 99] on link "Creator Analytics" at bounding box center [90, 88] width 113 height 23
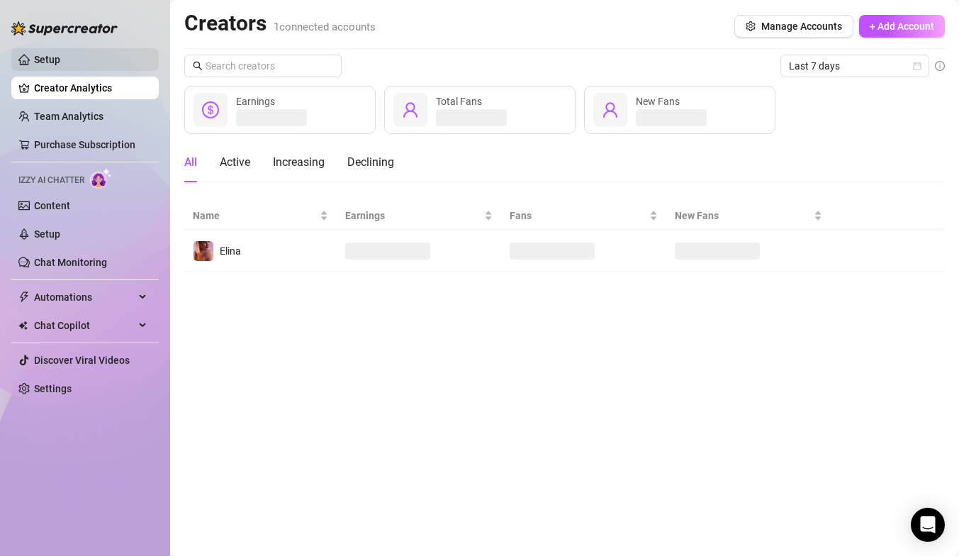
click at [59, 64] on link "Setup" at bounding box center [47, 59] width 26 height 11
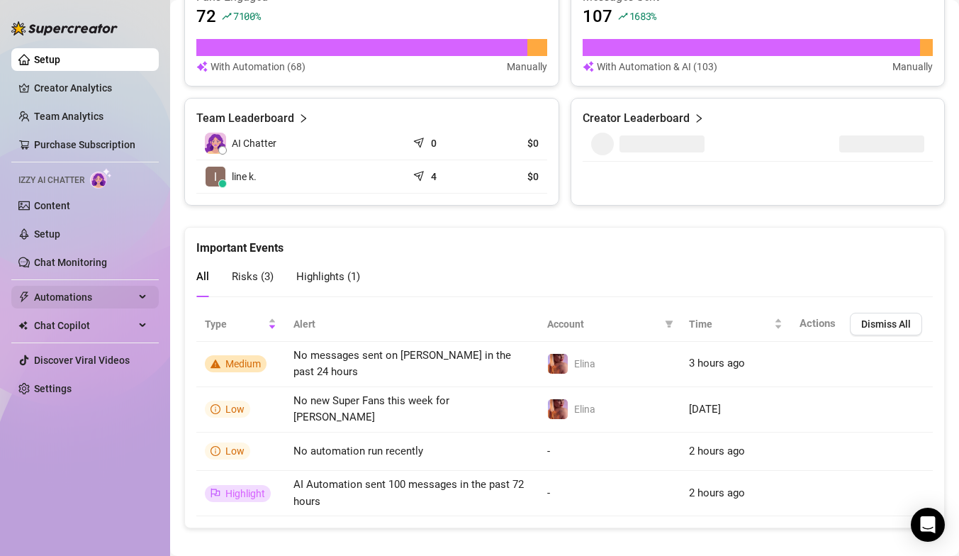
scroll to position [921, 0]
click at [41, 296] on span "Automations" at bounding box center [84, 297] width 101 height 23
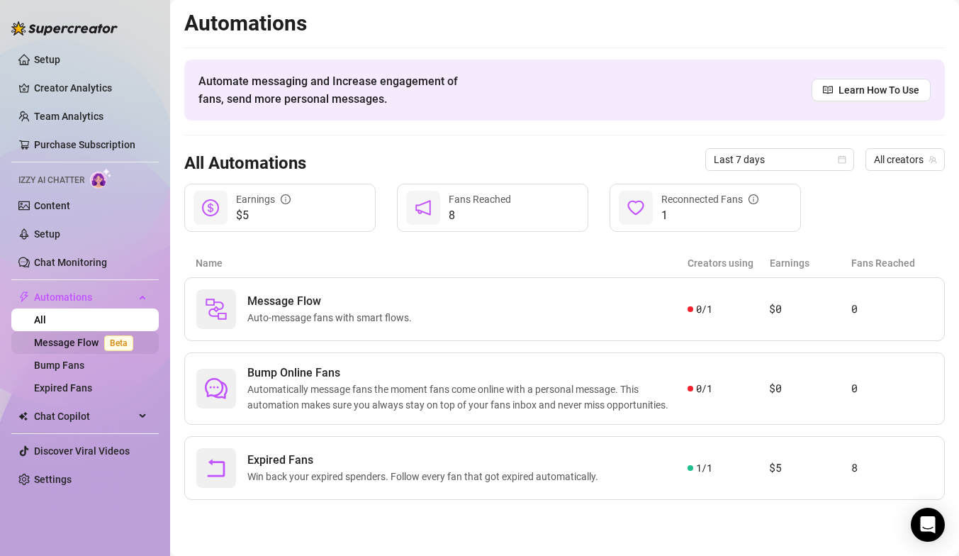
click at [50, 340] on link "Message Flow Beta" at bounding box center [86, 342] width 105 height 11
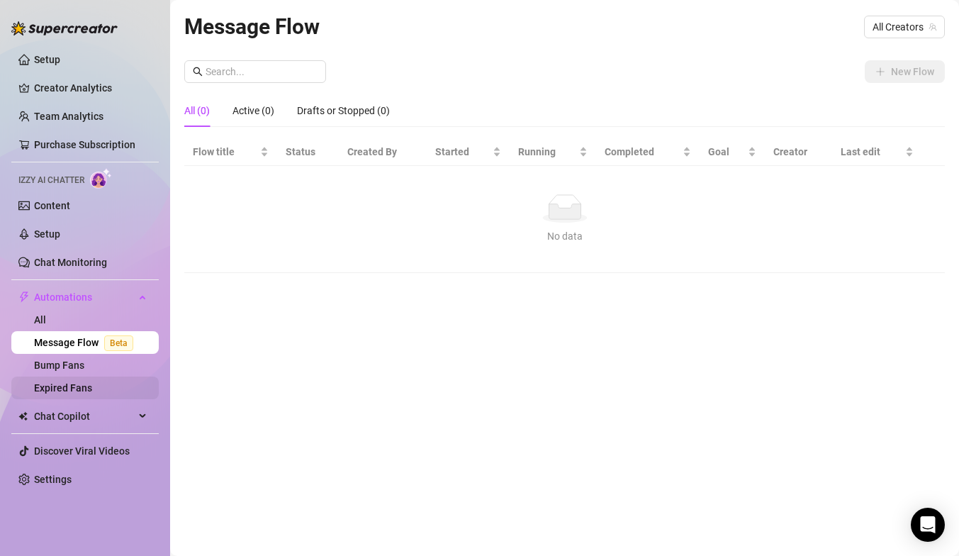
click at [80, 382] on link "Expired Fans" at bounding box center [63, 387] width 58 height 11
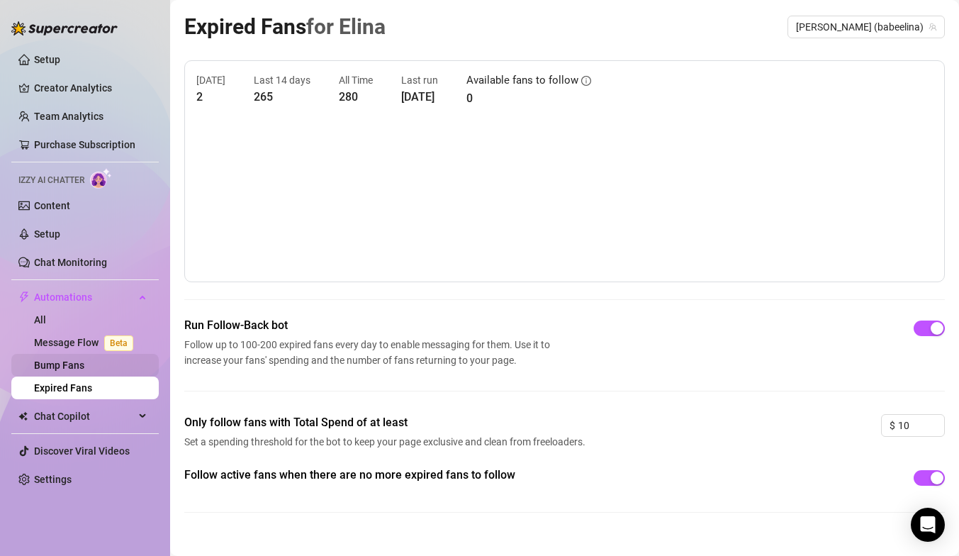
click at [70, 367] on link "Bump Fans" at bounding box center [59, 364] width 50 height 11
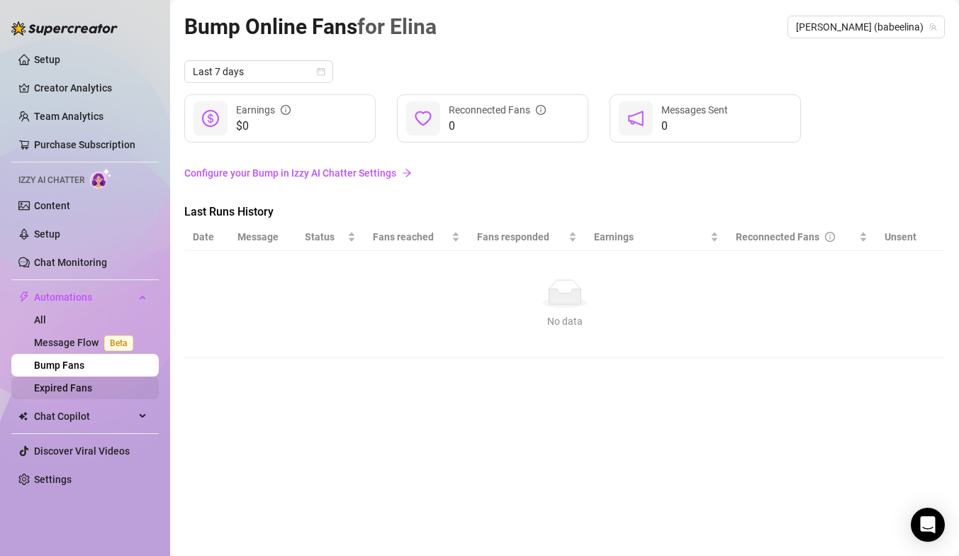
click at [58, 389] on link "Expired Fans" at bounding box center [63, 387] width 58 height 11
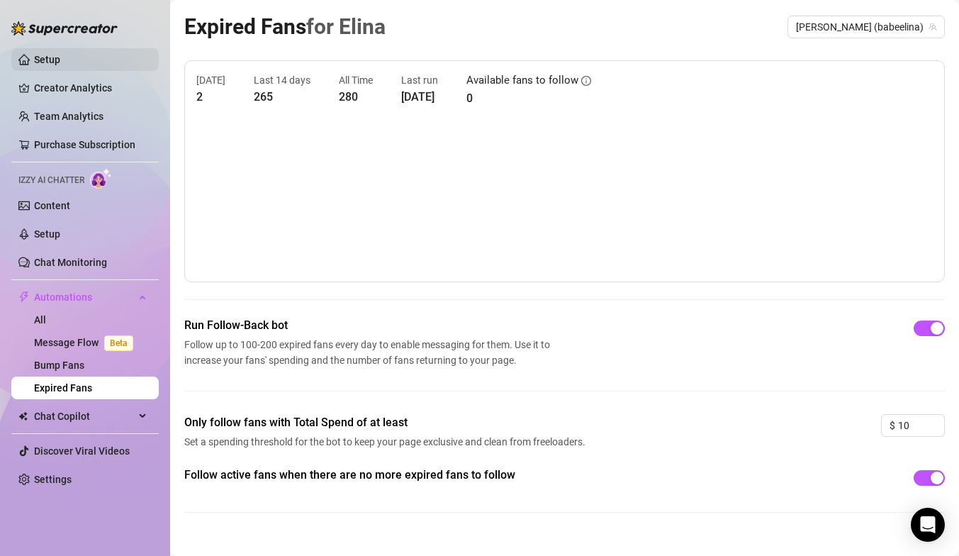
click at [45, 57] on link "Setup" at bounding box center [47, 59] width 26 height 11
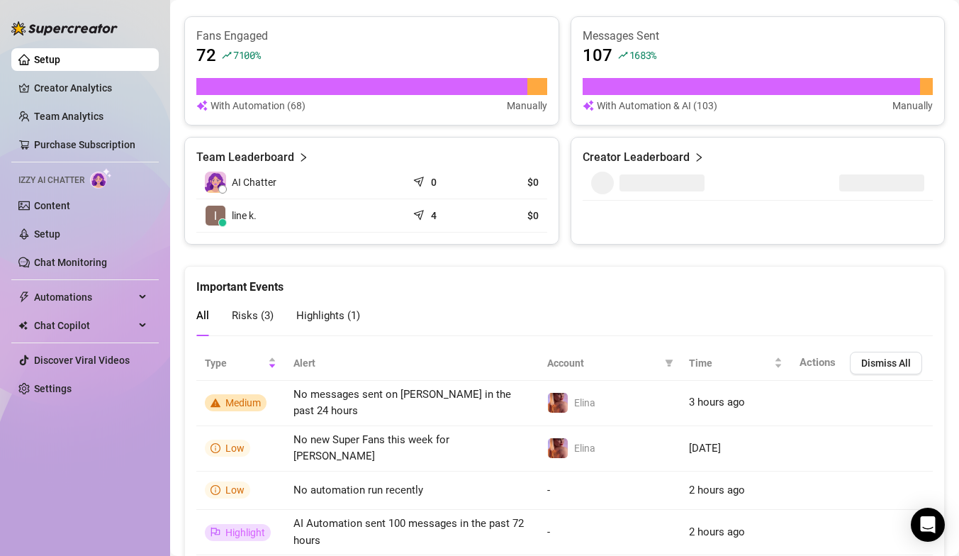
scroll to position [921, 0]
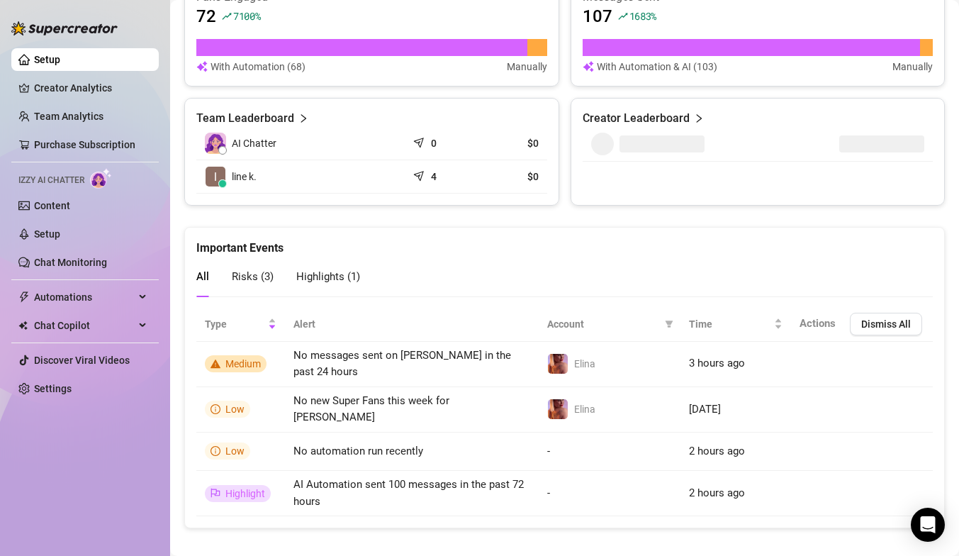
click at [236, 276] on span "Risks ( 3 )" at bounding box center [253, 276] width 42 height 13
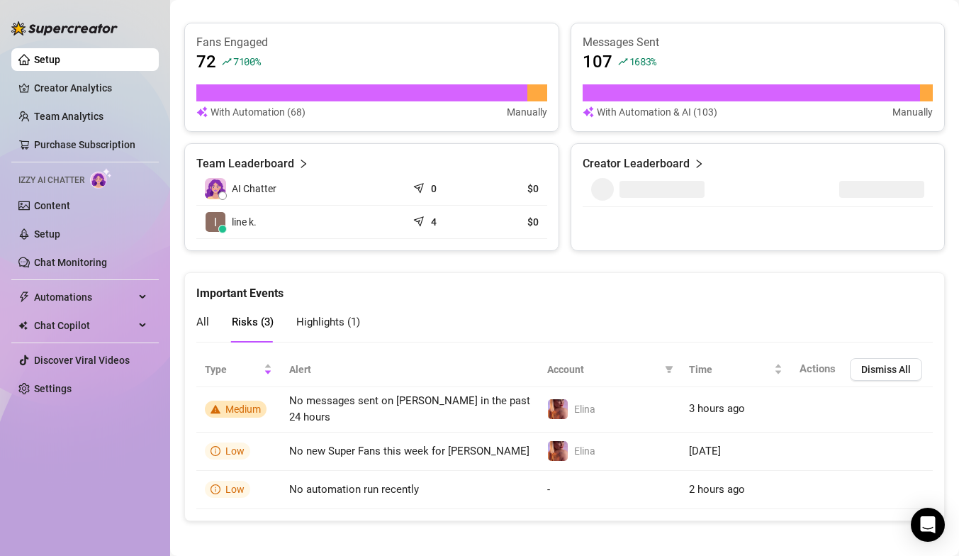
click at [55, 32] on img at bounding box center [64, 28] width 106 height 14
